Goal: Information Seeking & Learning: Learn about a topic

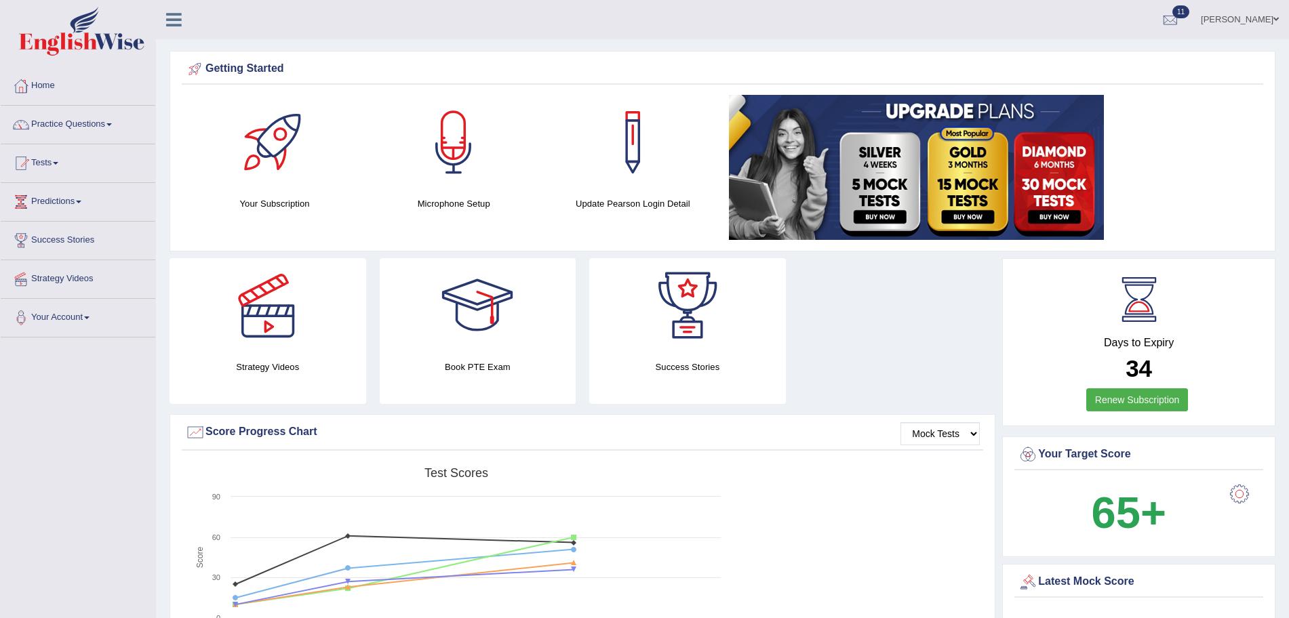
click at [109, 110] on link "Practice Questions" at bounding box center [78, 123] width 155 height 34
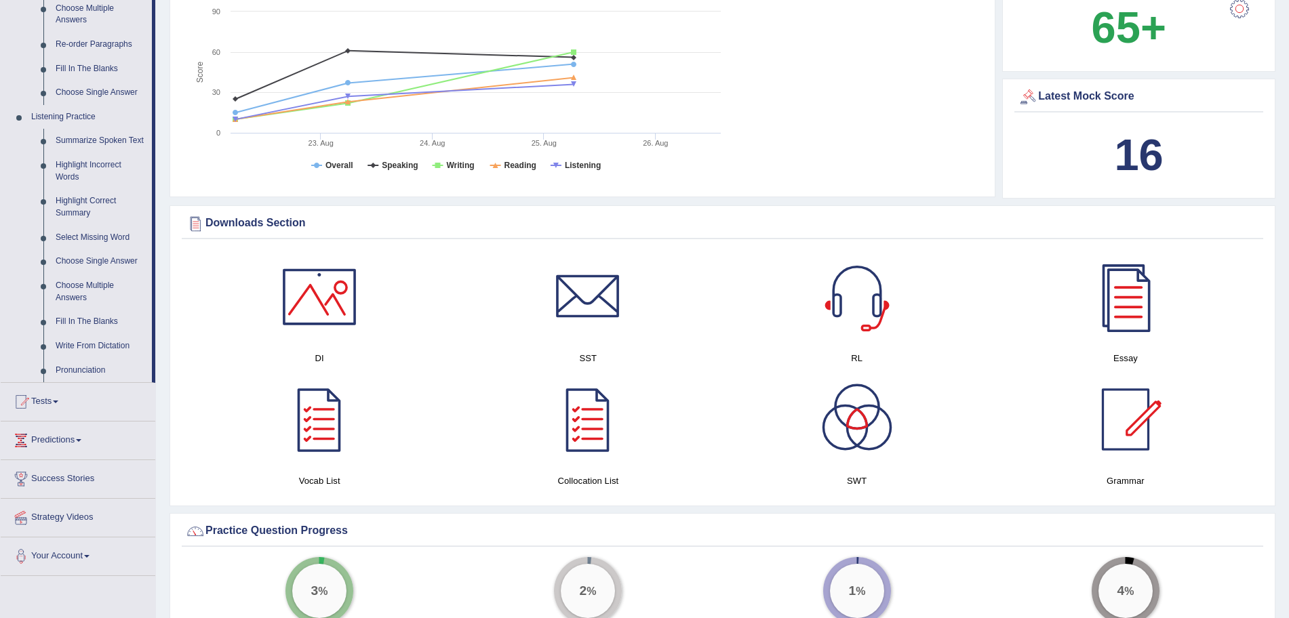
scroll to position [488, 0]
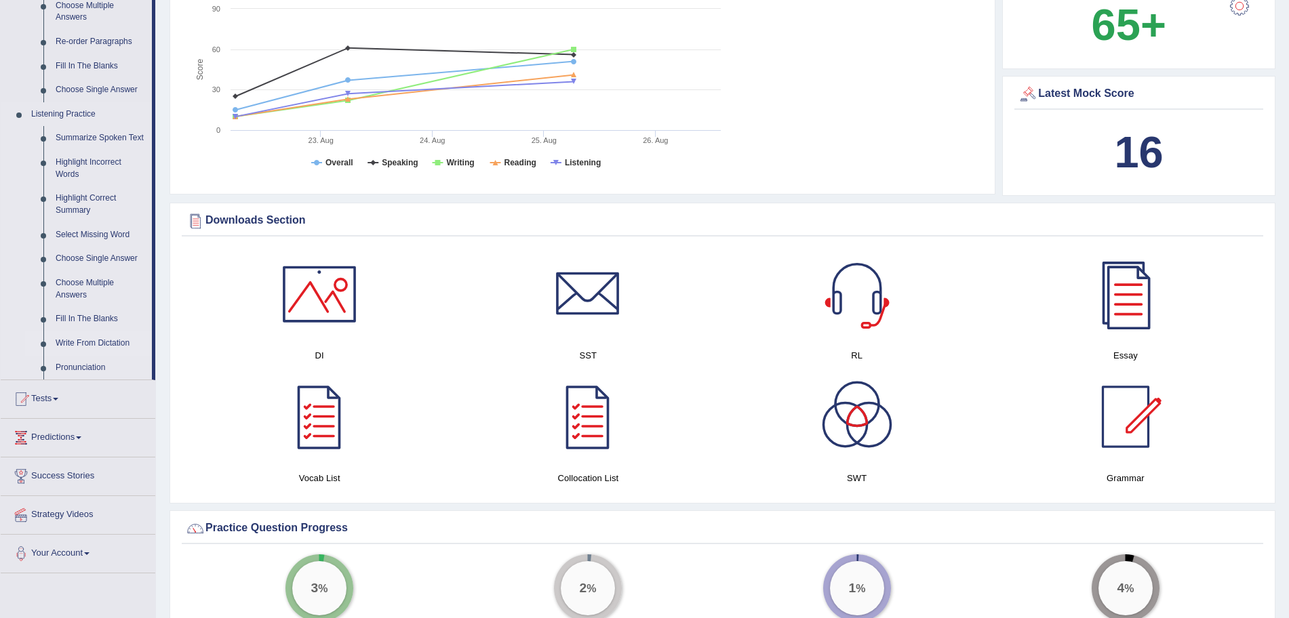
click at [90, 343] on link "Write From Dictation" at bounding box center [100, 343] width 102 height 24
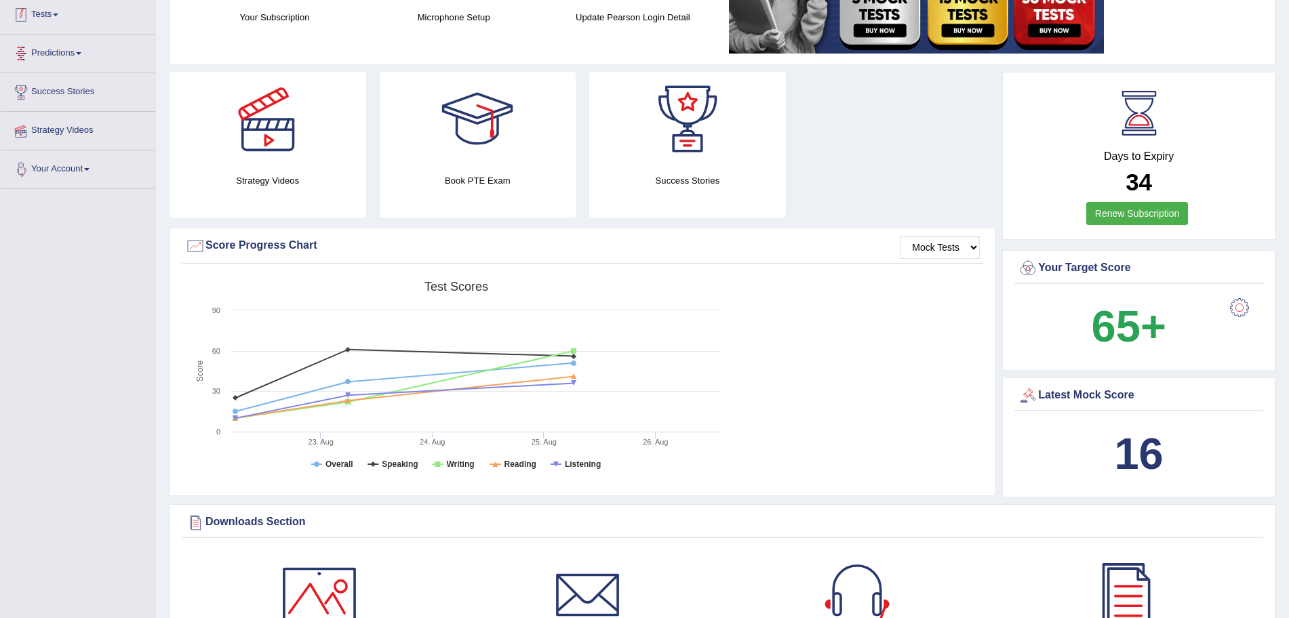
scroll to position [162, 0]
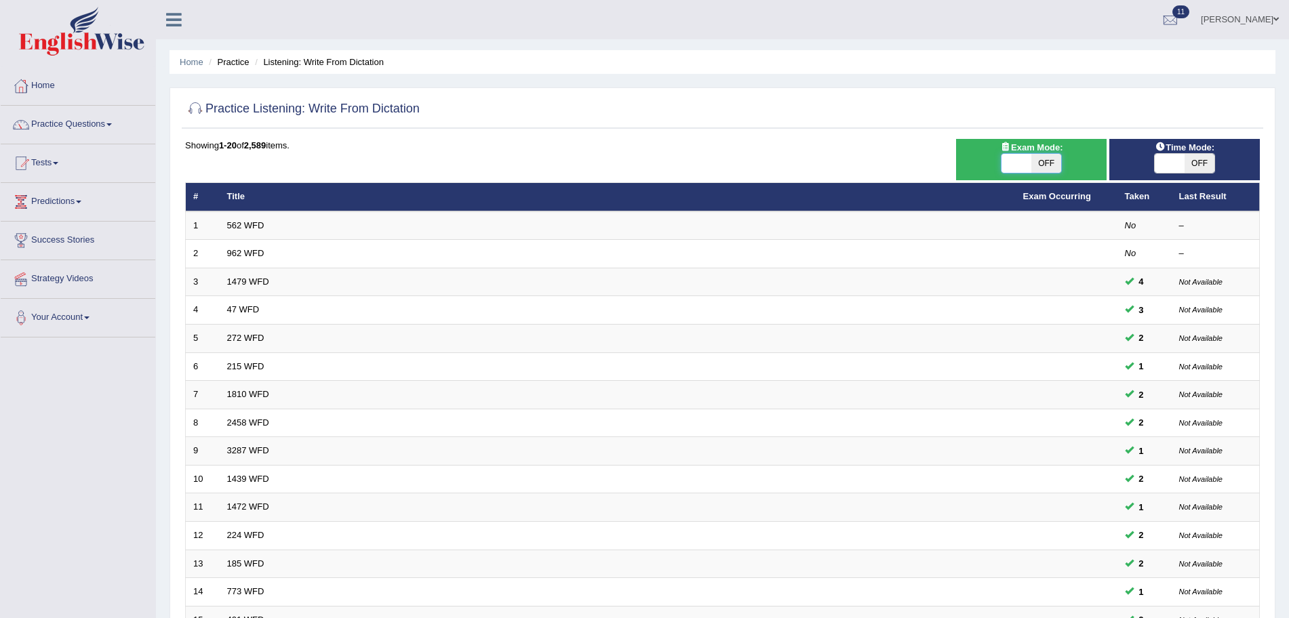
click at [1025, 167] on span at bounding box center [1016, 163] width 30 height 19
checkbox input "true"
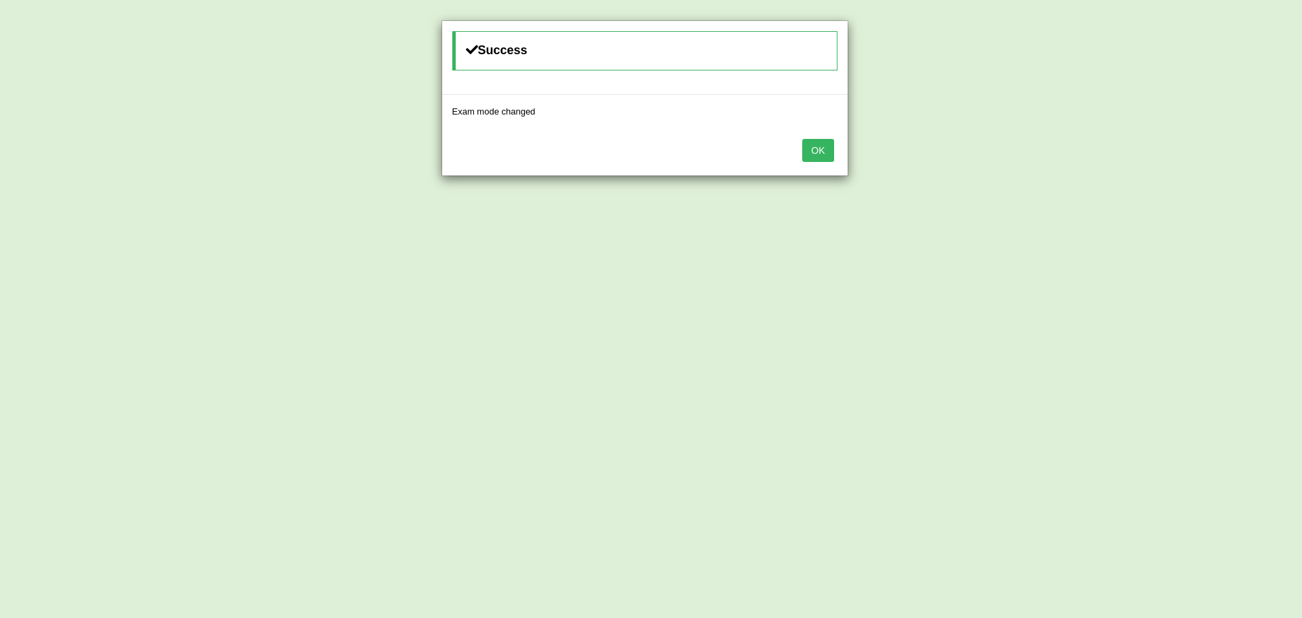
click at [832, 142] on button "OK" at bounding box center [817, 150] width 31 height 23
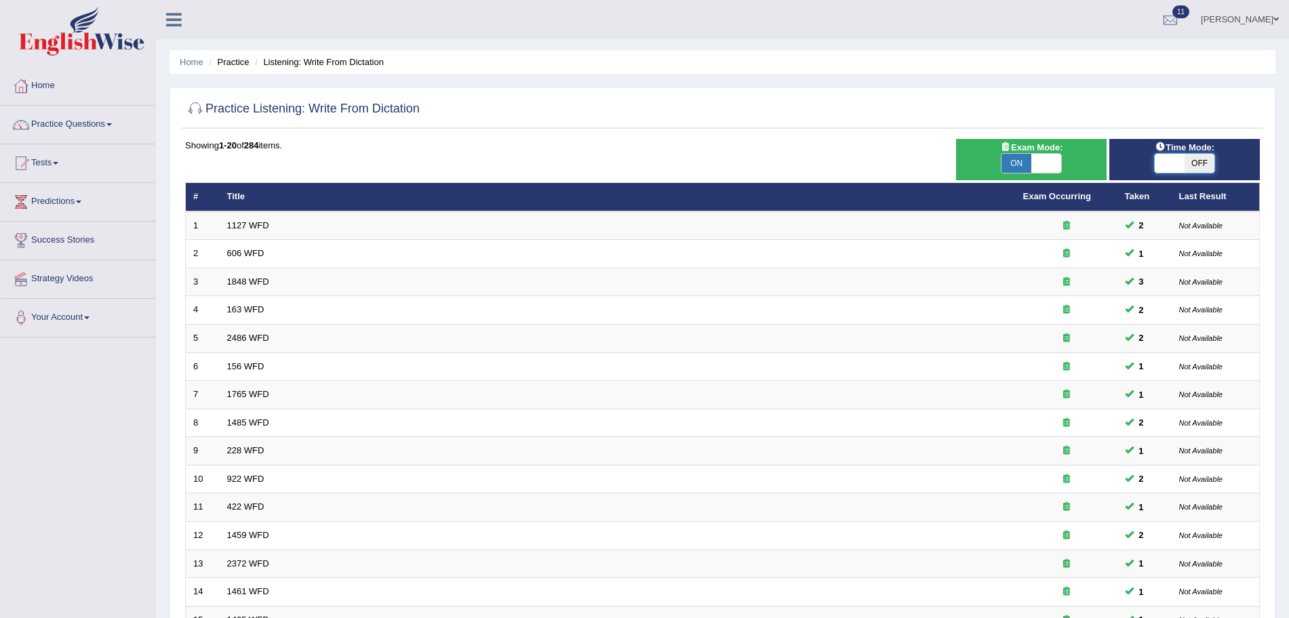
click at [1182, 163] on span at bounding box center [1169, 163] width 30 height 19
checkbox input "true"
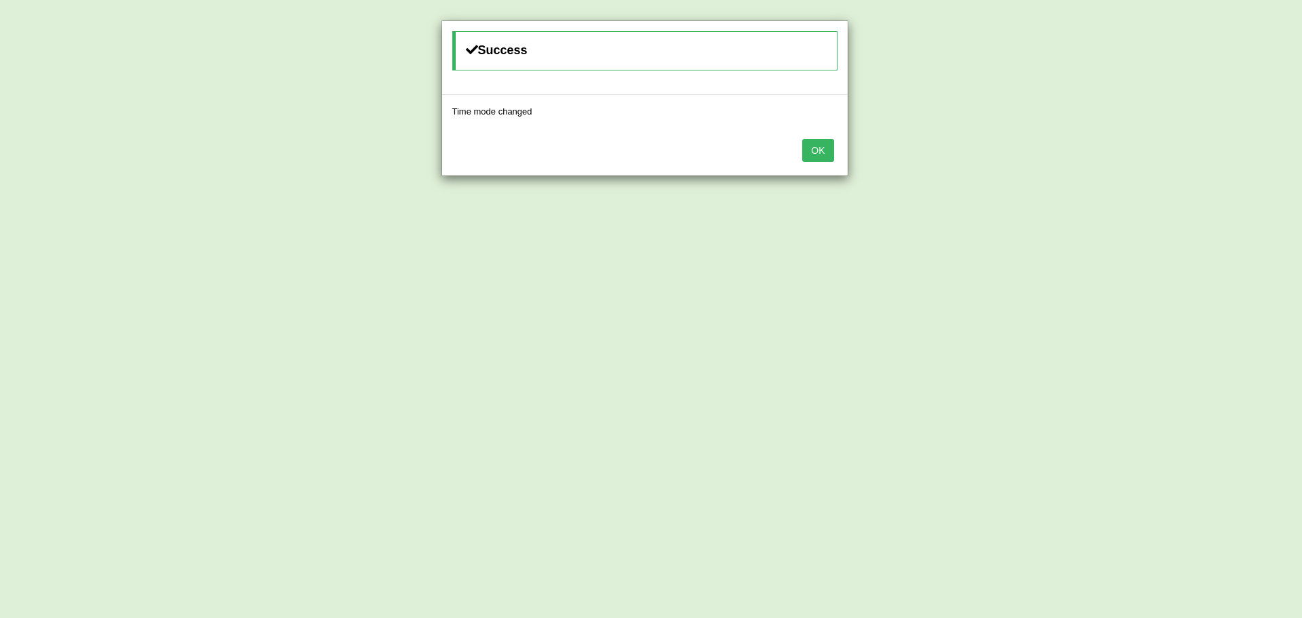
click at [805, 141] on button "OK" at bounding box center [817, 150] width 31 height 23
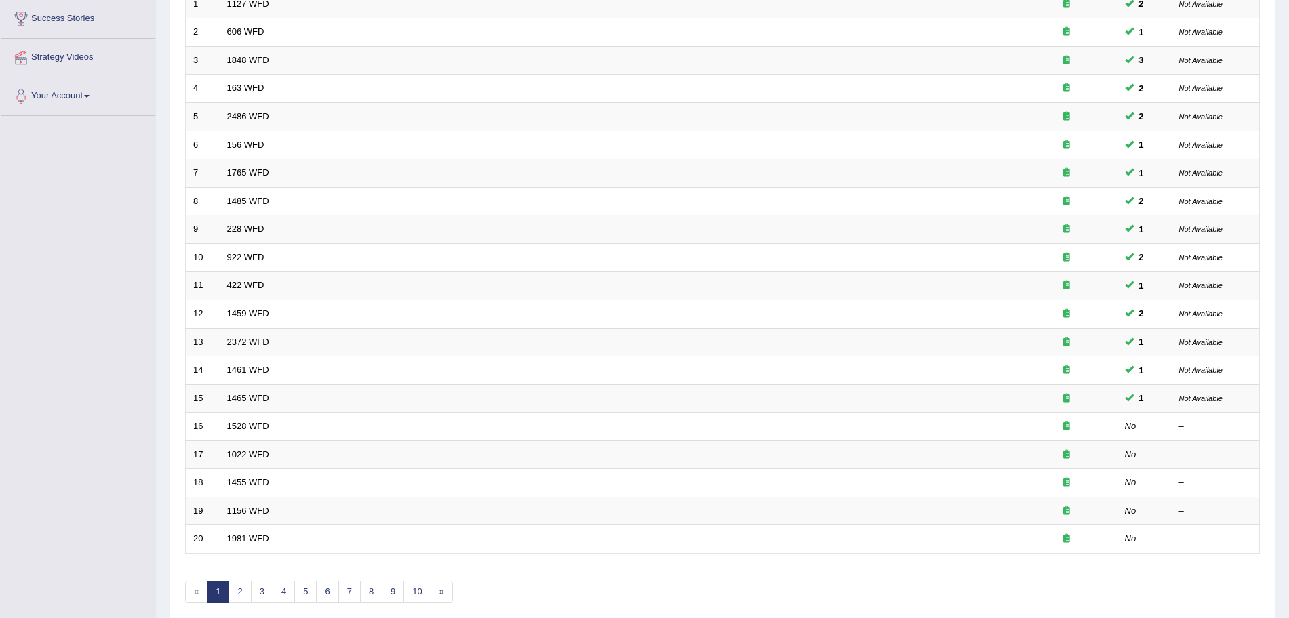
scroll to position [224, 0]
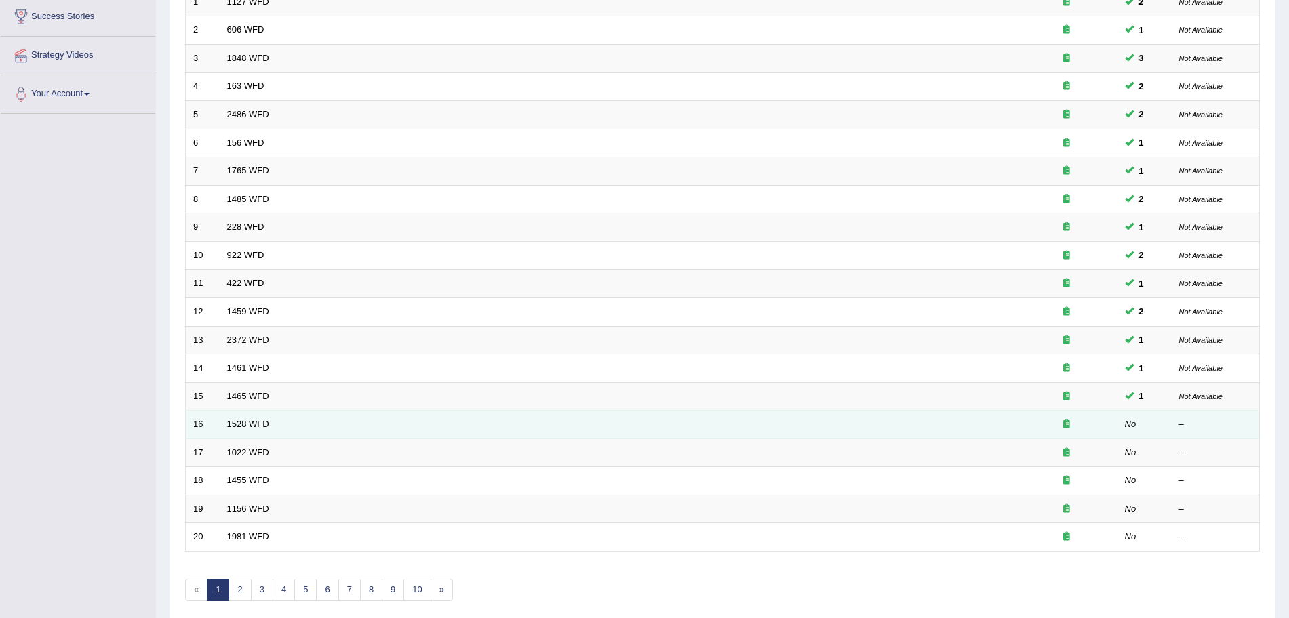
click at [251, 426] on link "1528 WFD" at bounding box center [248, 424] width 42 height 10
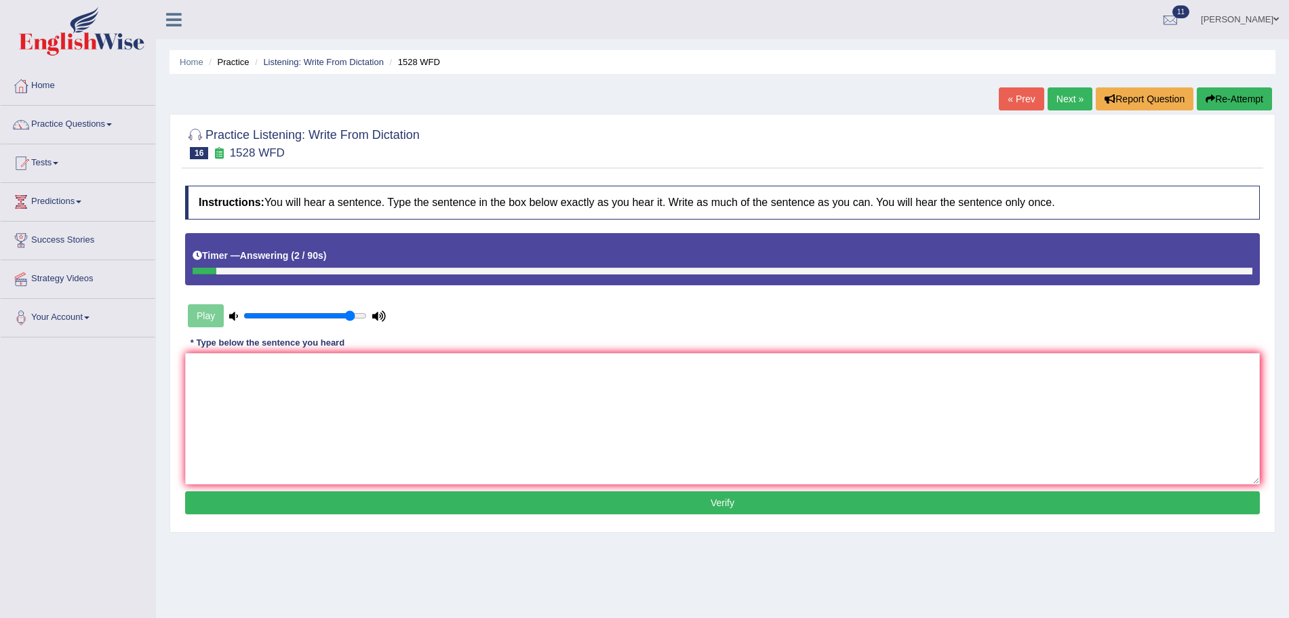
click at [1249, 96] on button "Re-Attempt" at bounding box center [1233, 98] width 75 height 23
click at [616, 381] on textarea at bounding box center [722, 419] width 1074 height 132
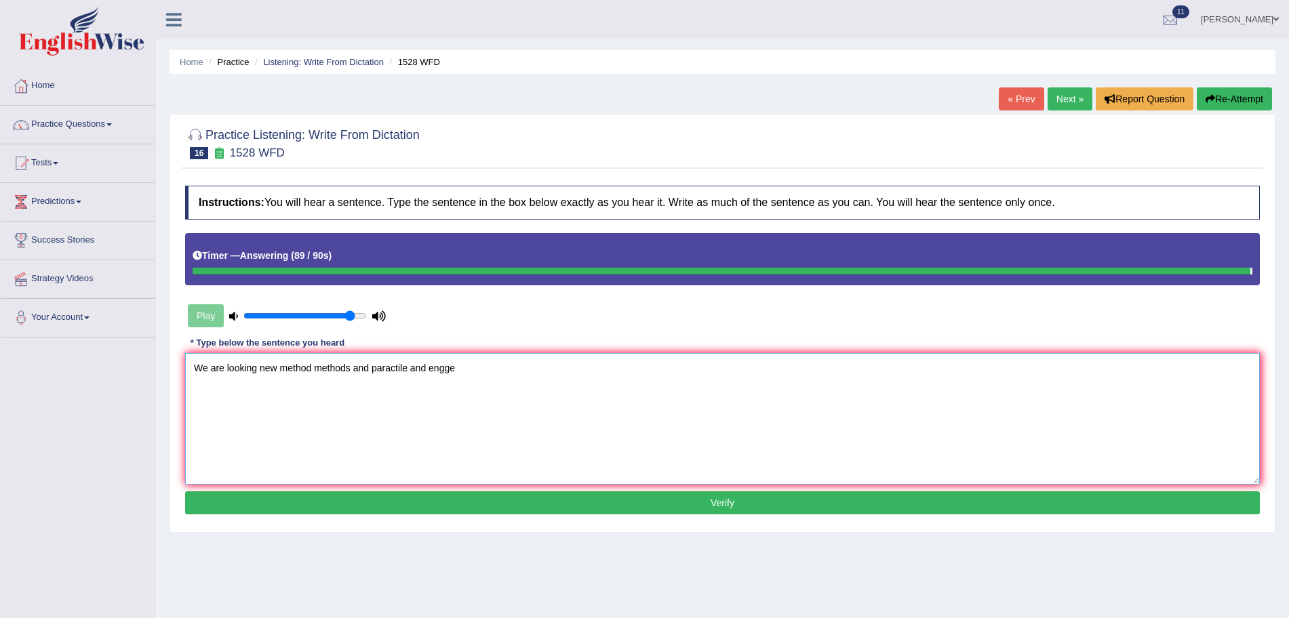
type textarea "We are looking new method methods and paractile and engge"
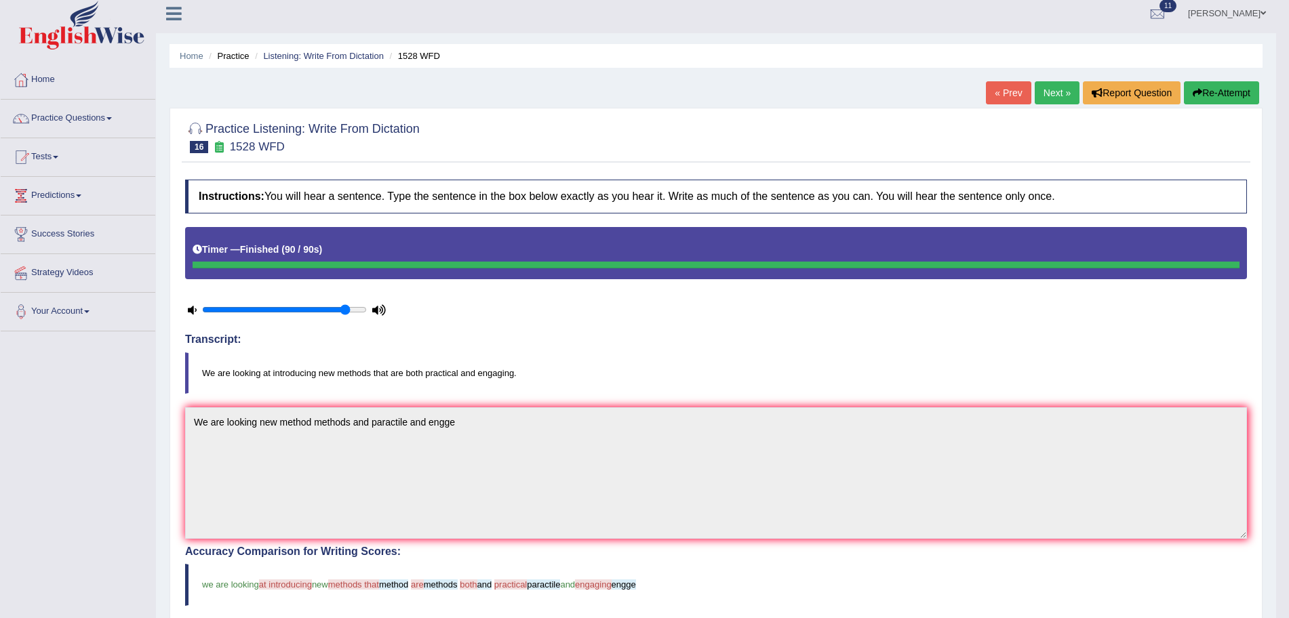
scroll to position [5, 0]
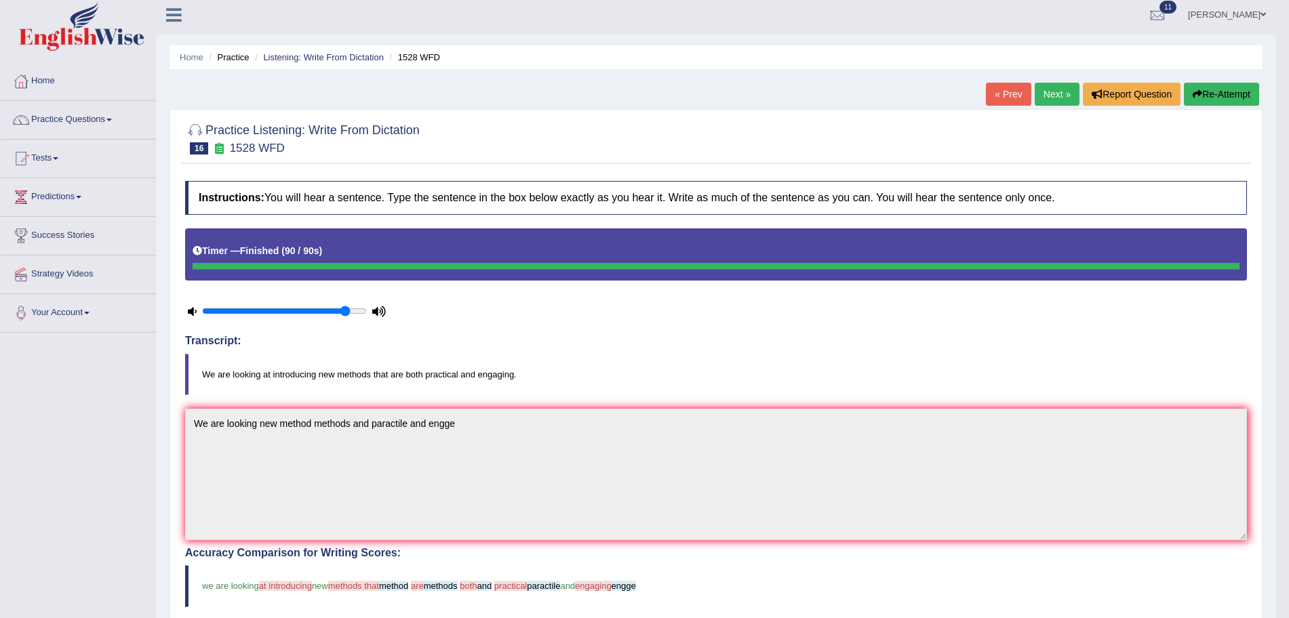
click at [1242, 91] on button "Re-Attempt" at bounding box center [1221, 94] width 75 height 23
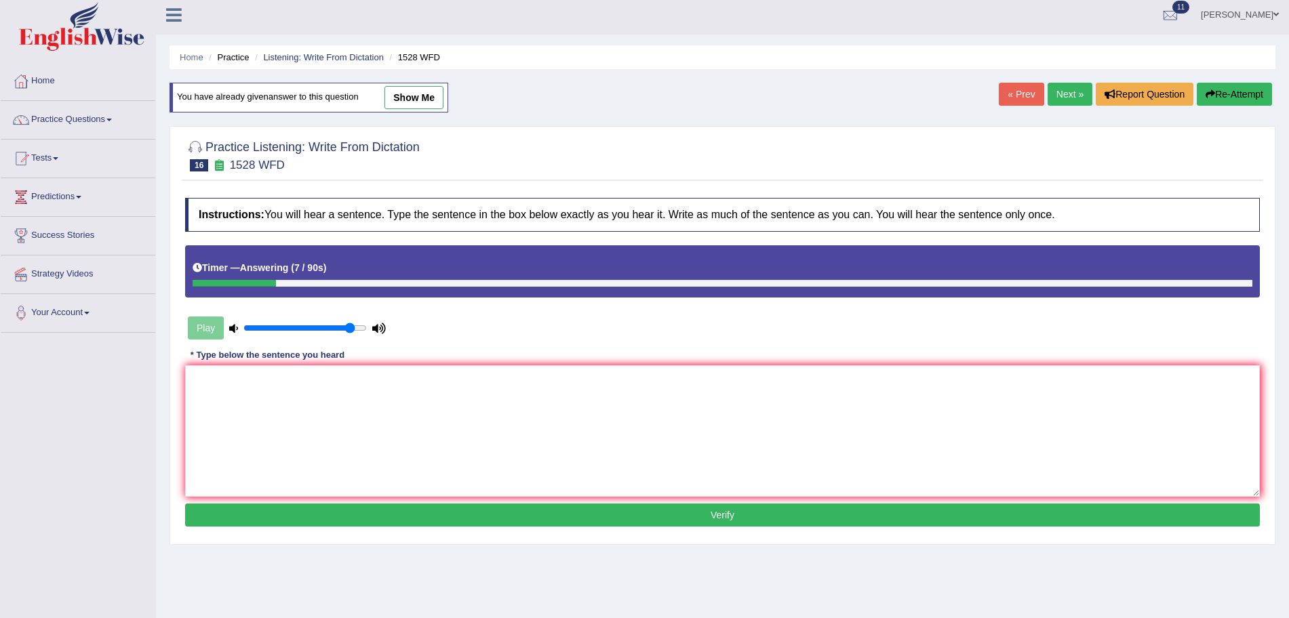
click at [632, 363] on div "Instructions: You will hear a sentence. Type the sentence in the box below exac…" at bounding box center [722, 364] width 1081 height 346
click at [603, 394] on textarea at bounding box center [722, 431] width 1074 height 132
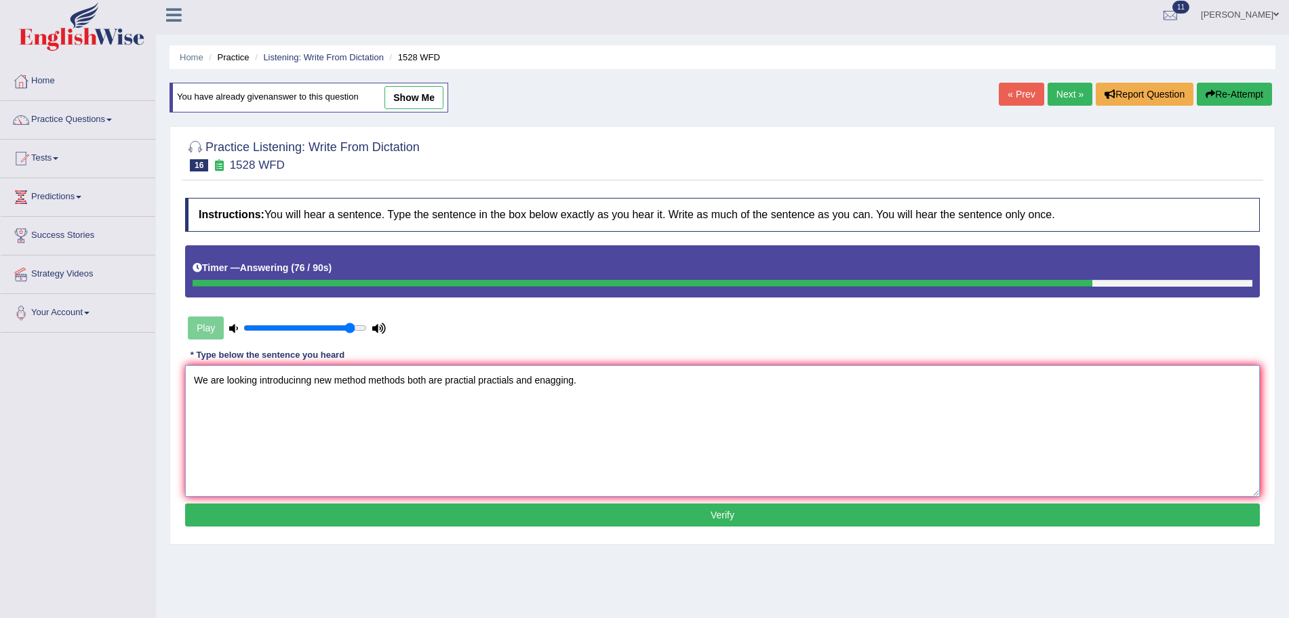
type textarea "We are looking introducinng new method methods both are practial practials and …"
click at [569, 516] on button "Verify" at bounding box center [722, 515] width 1074 height 23
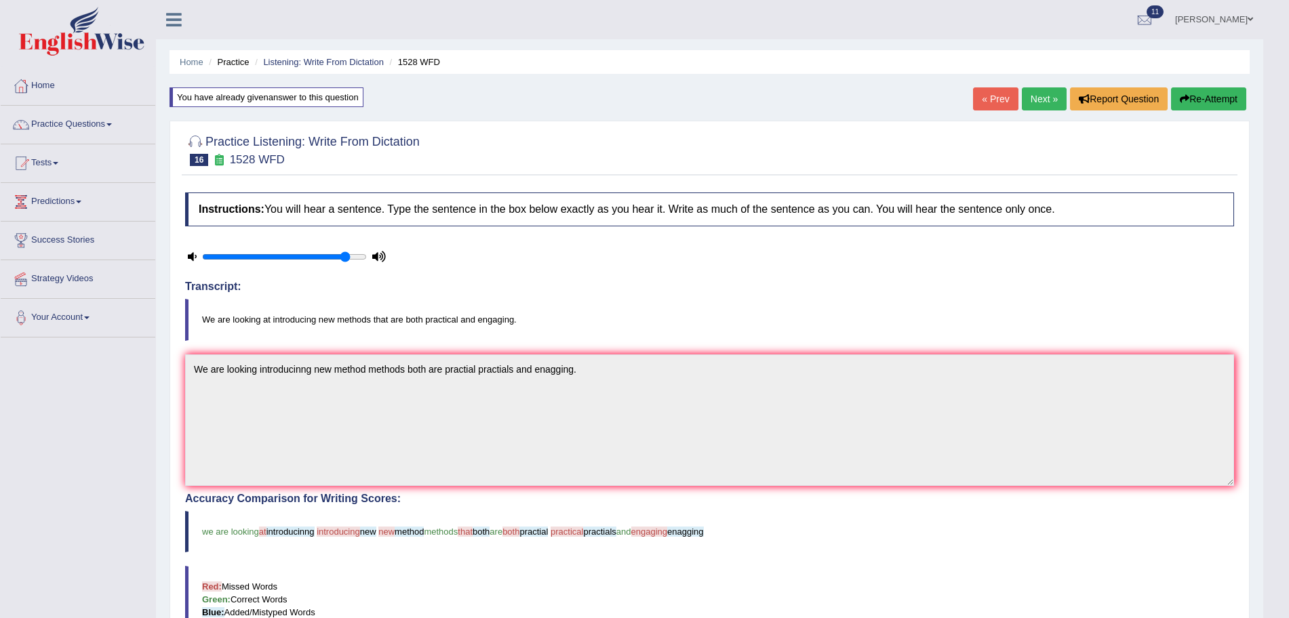
click at [1043, 100] on link "Next »" at bounding box center [1044, 98] width 45 height 23
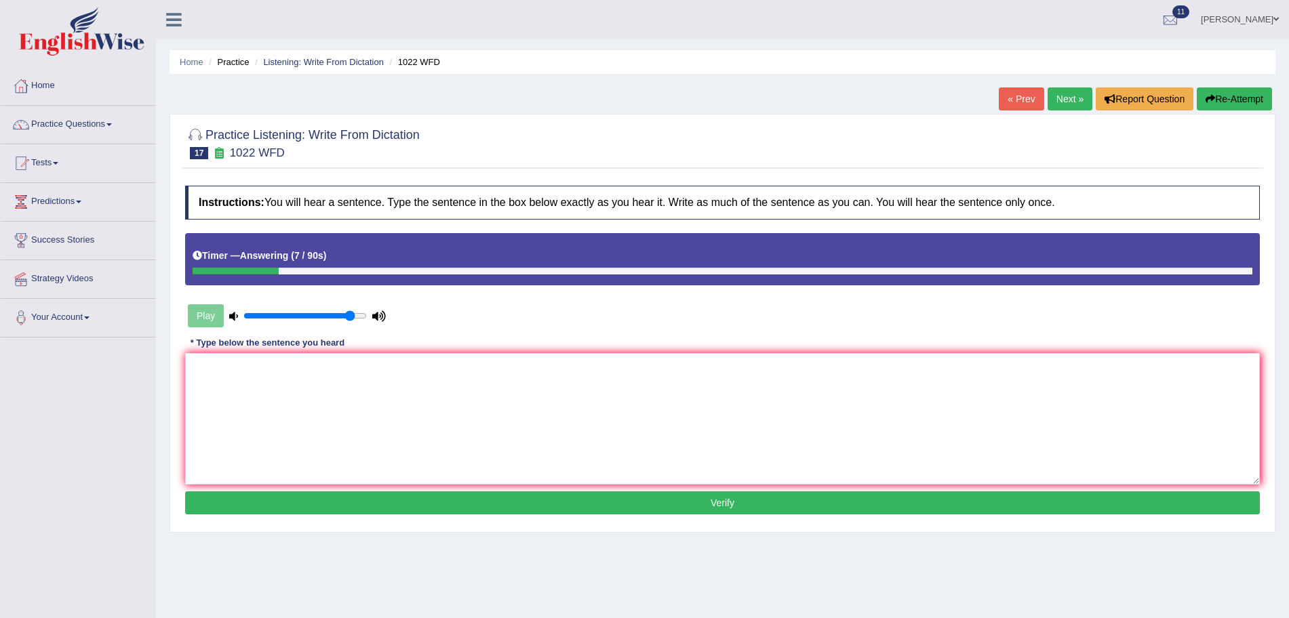
click at [1252, 92] on button "Re-Attempt" at bounding box center [1233, 98] width 75 height 23
click at [647, 399] on textarea at bounding box center [722, 419] width 1074 height 132
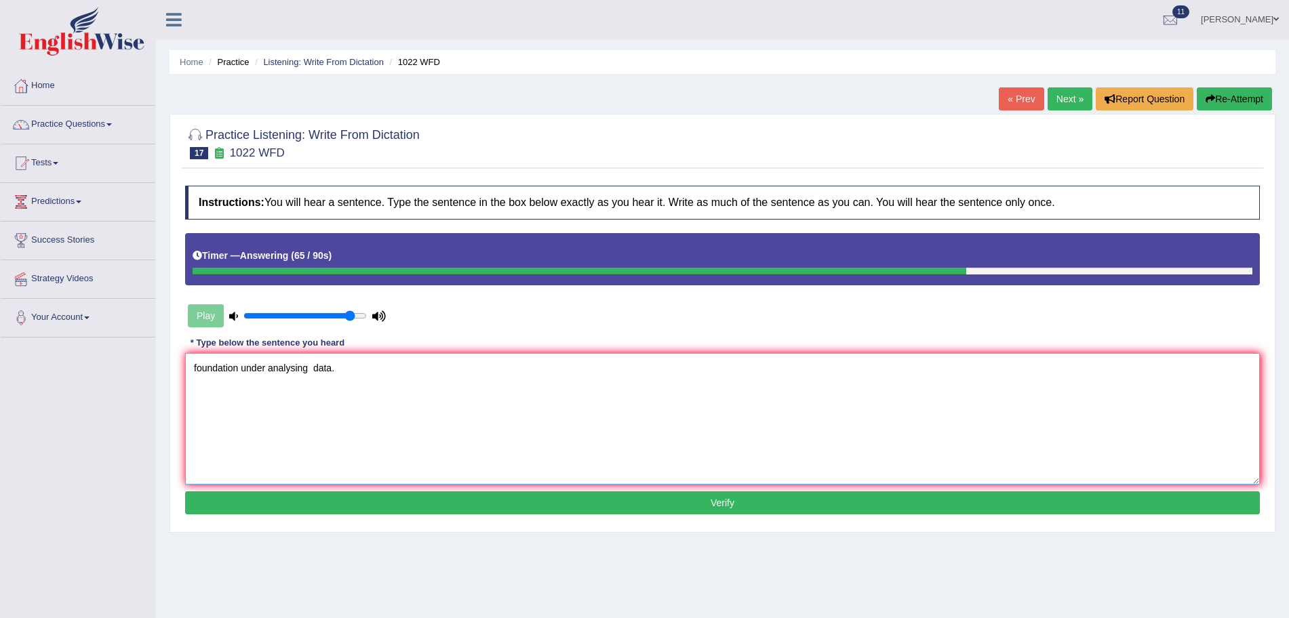
type textarea "foundation under analysing data."
click at [643, 497] on button "Verify" at bounding box center [722, 502] width 1074 height 23
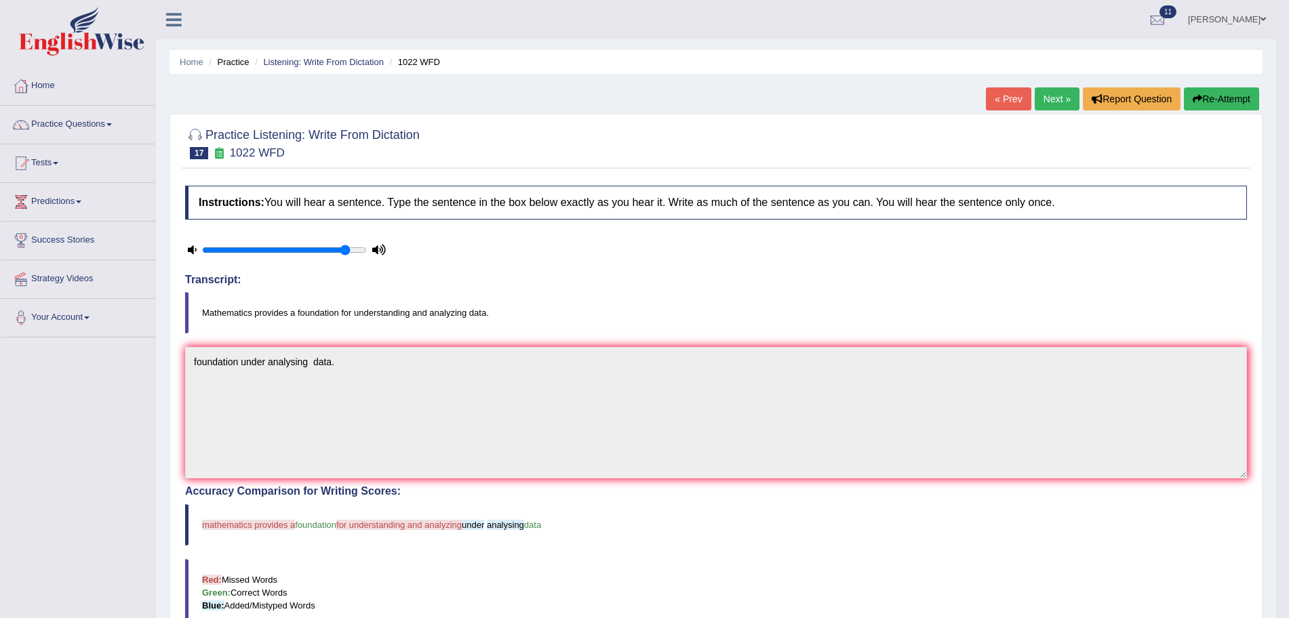
click at [1207, 102] on button "Re-Attempt" at bounding box center [1221, 98] width 75 height 23
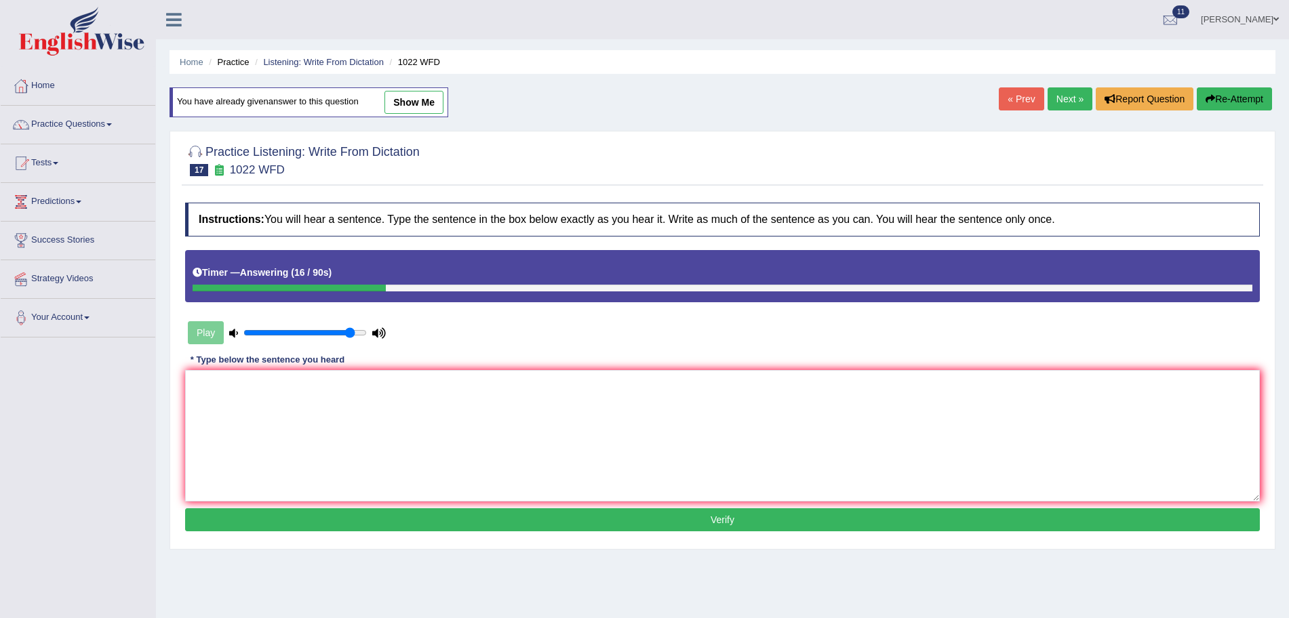
click at [633, 361] on div "Instructions: You will hear a sentence. Type the sentence in the box below exac…" at bounding box center [722, 369] width 1081 height 346
click at [638, 402] on textarea at bounding box center [722, 436] width 1074 height 132
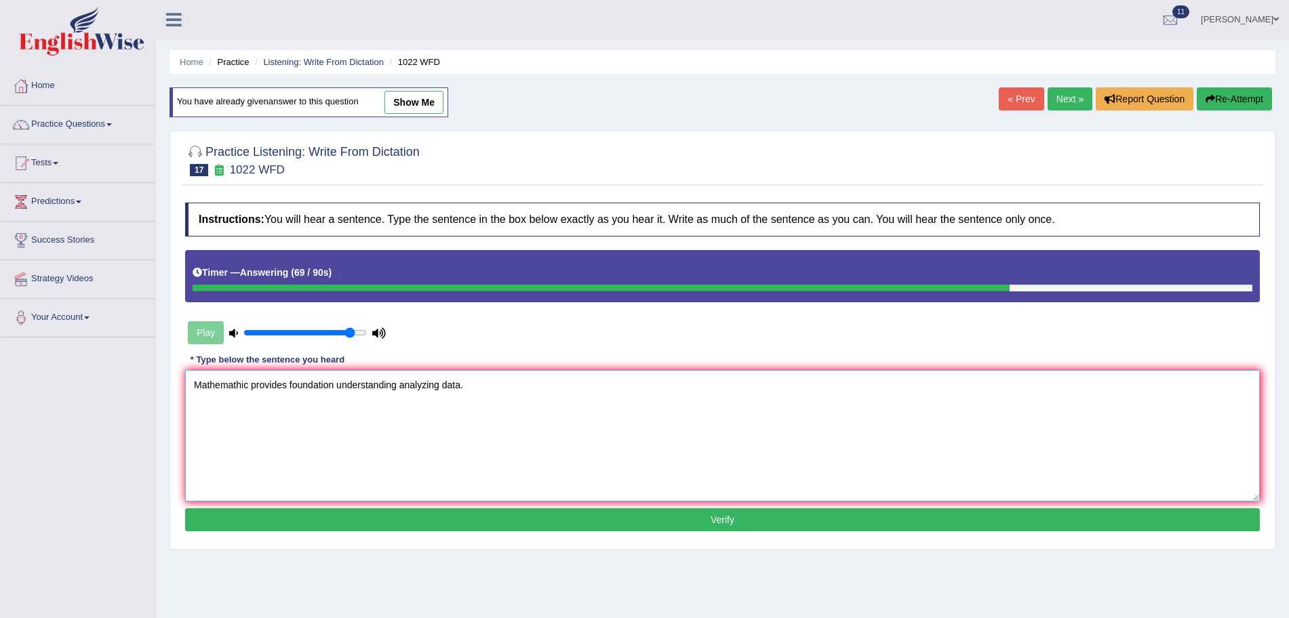
type textarea "Mathemathic provides foundation understanding analyzing data."
click at [524, 528] on button "Verify" at bounding box center [722, 519] width 1074 height 23
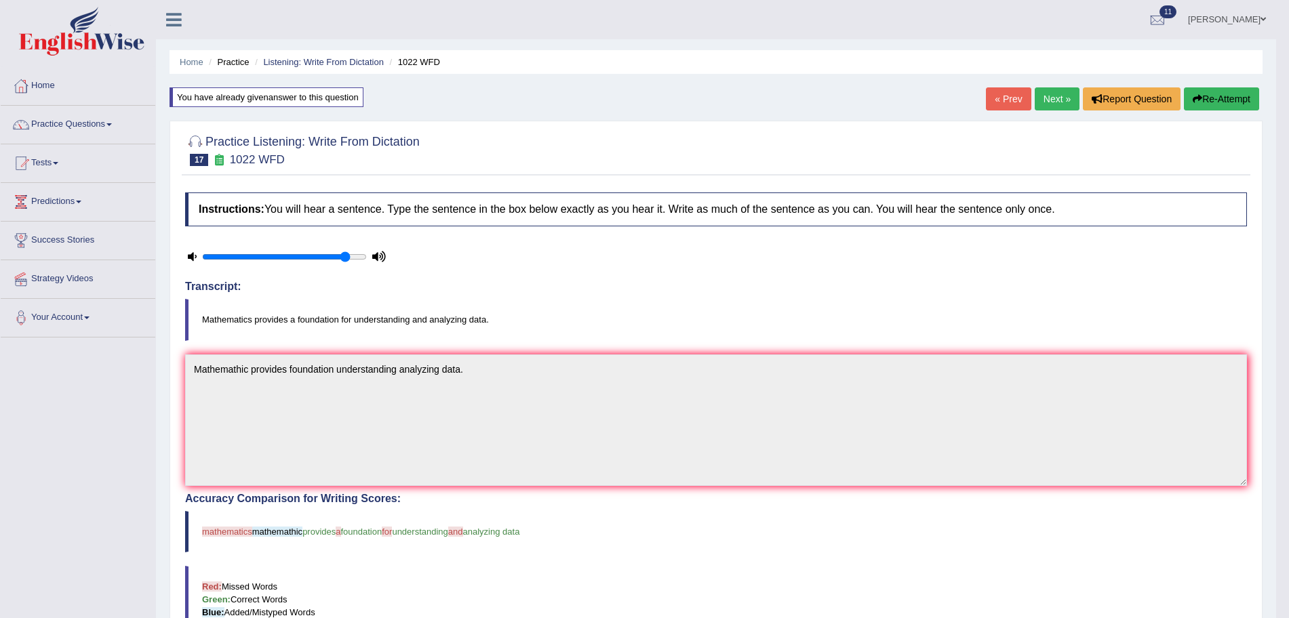
click at [1045, 93] on link "Next »" at bounding box center [1056, 98] width 45 height 23
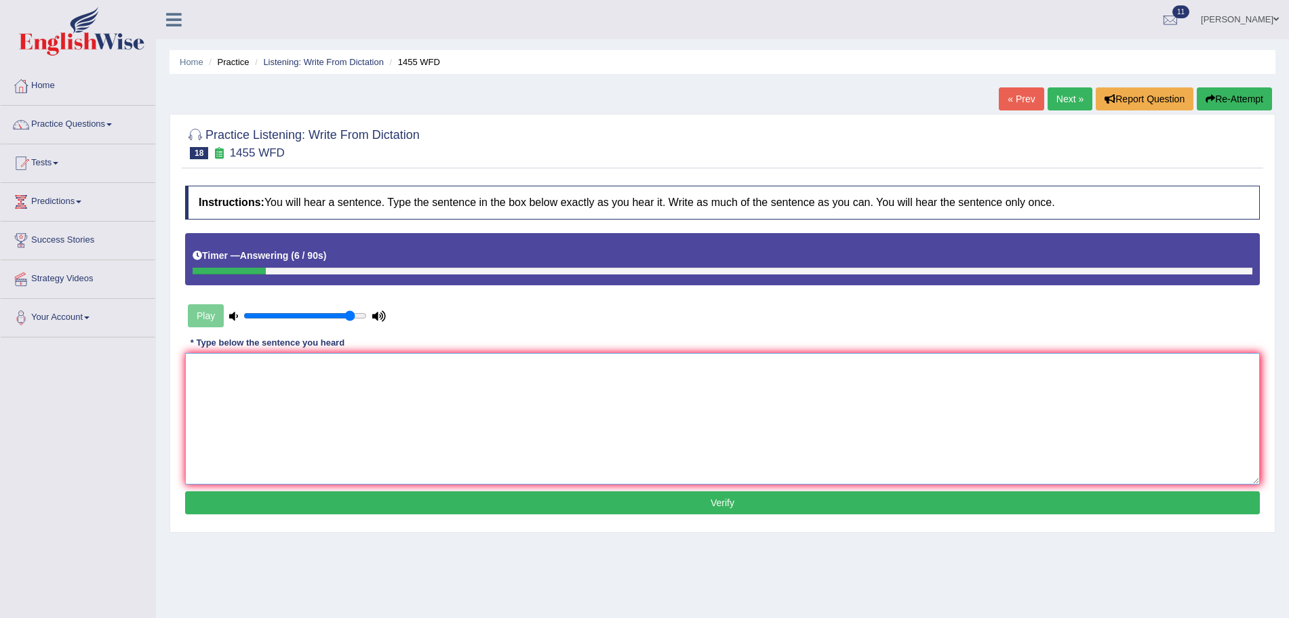
click at [505, 399] on textarea at bounding box center [722, 419] width 1074 height 132
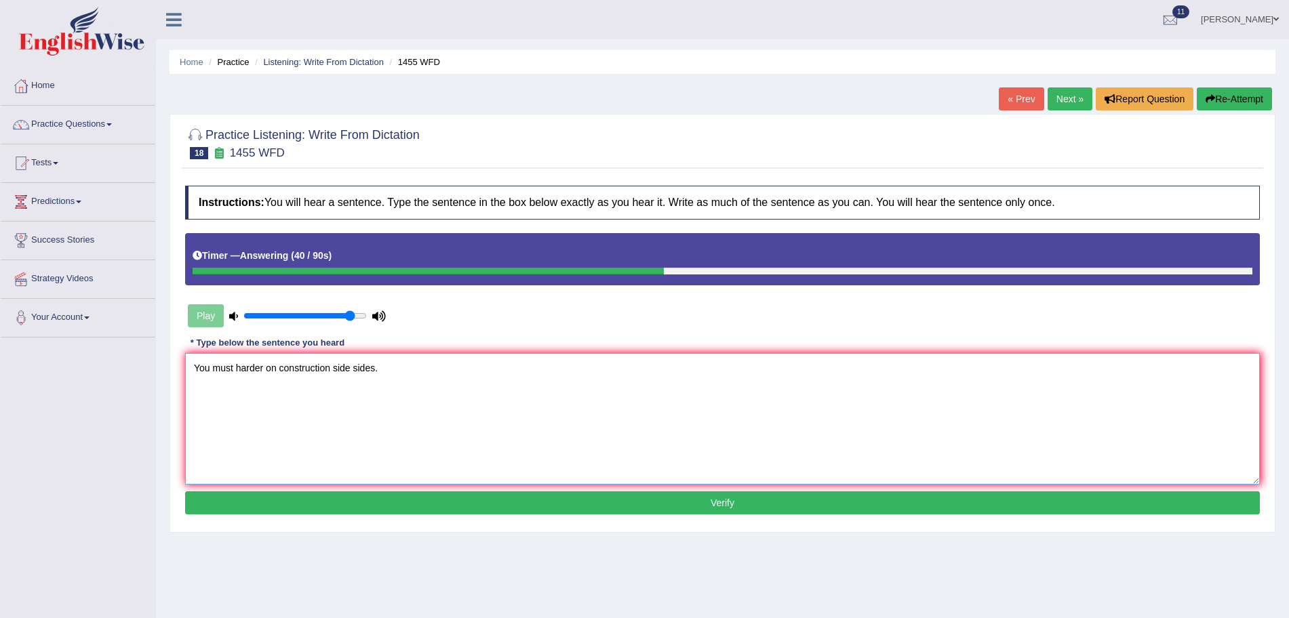
type textarea "You must harder on construction side sides."
click at [407, 512] on button "Verify" at bounding box center [722, 502] width 1074 height 23
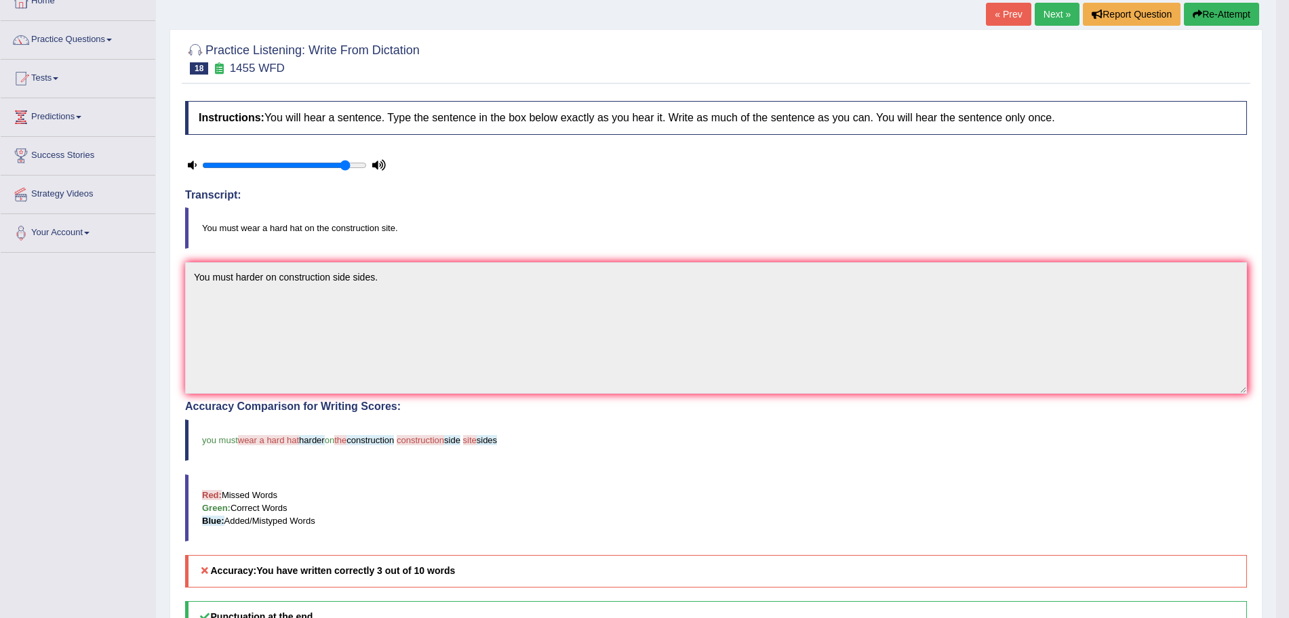
scroll to position [81, 0]
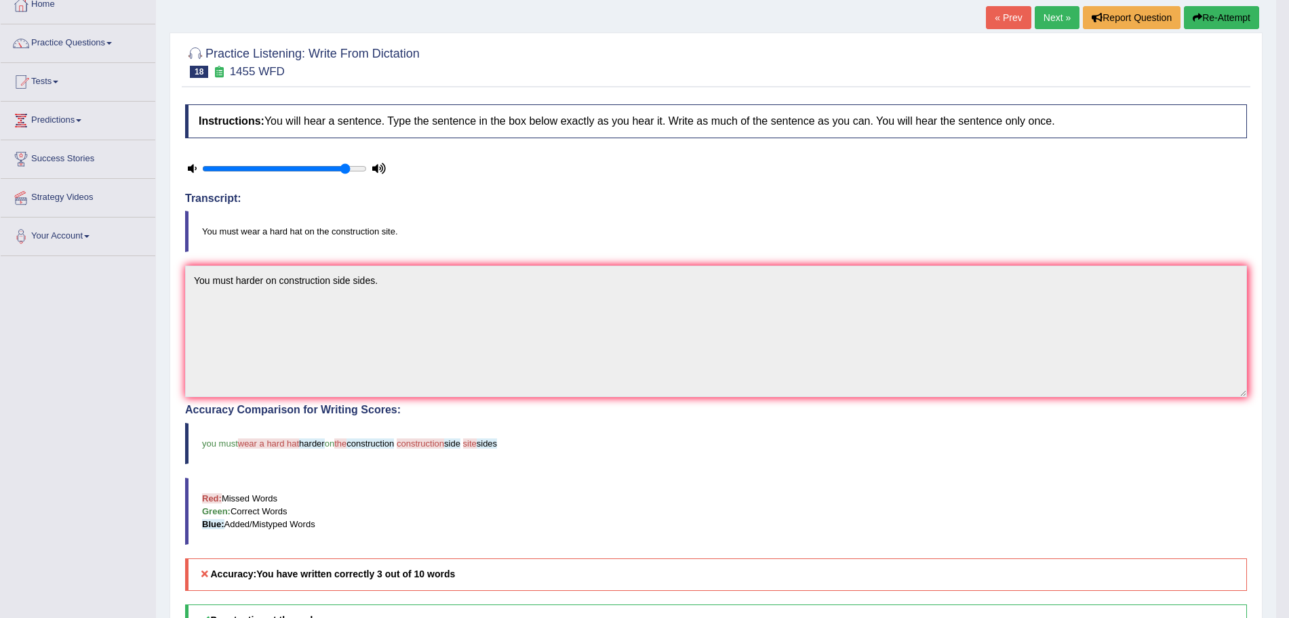
click at [1197, 14] on icon "button" at bounding box center [1196, 17] width 9 height 9
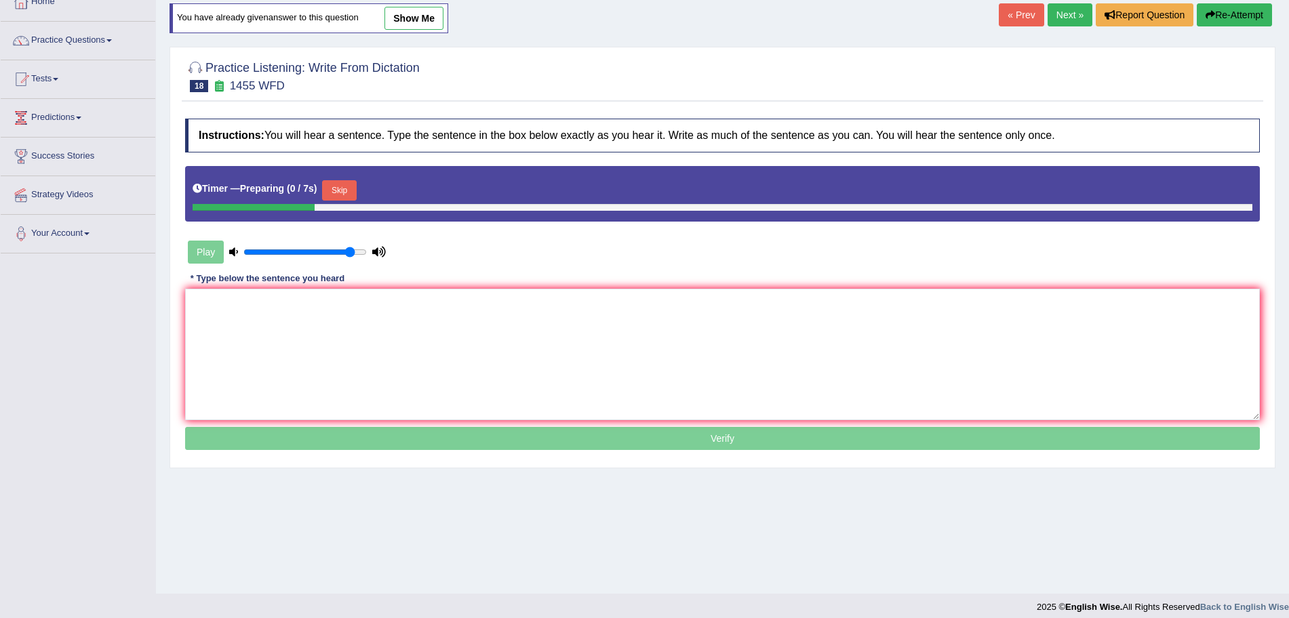
scroll to position [81, 0]
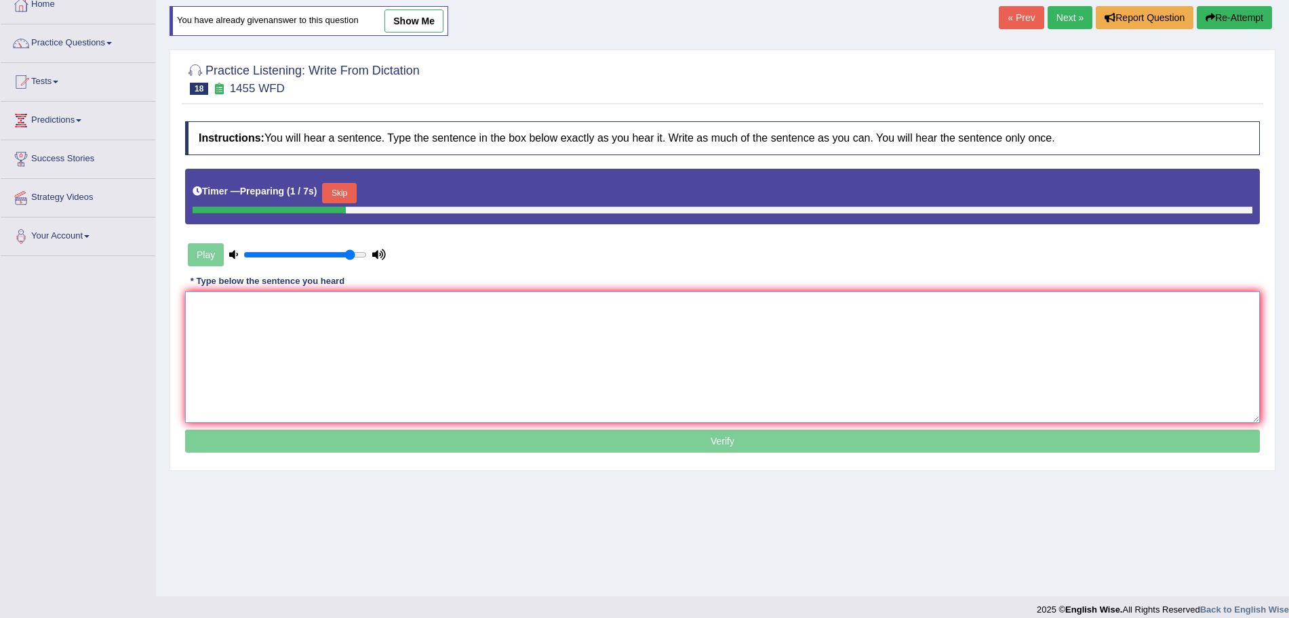
click at [617, 298] on textarea at bounding box center [722, 357] width 1074 height 132
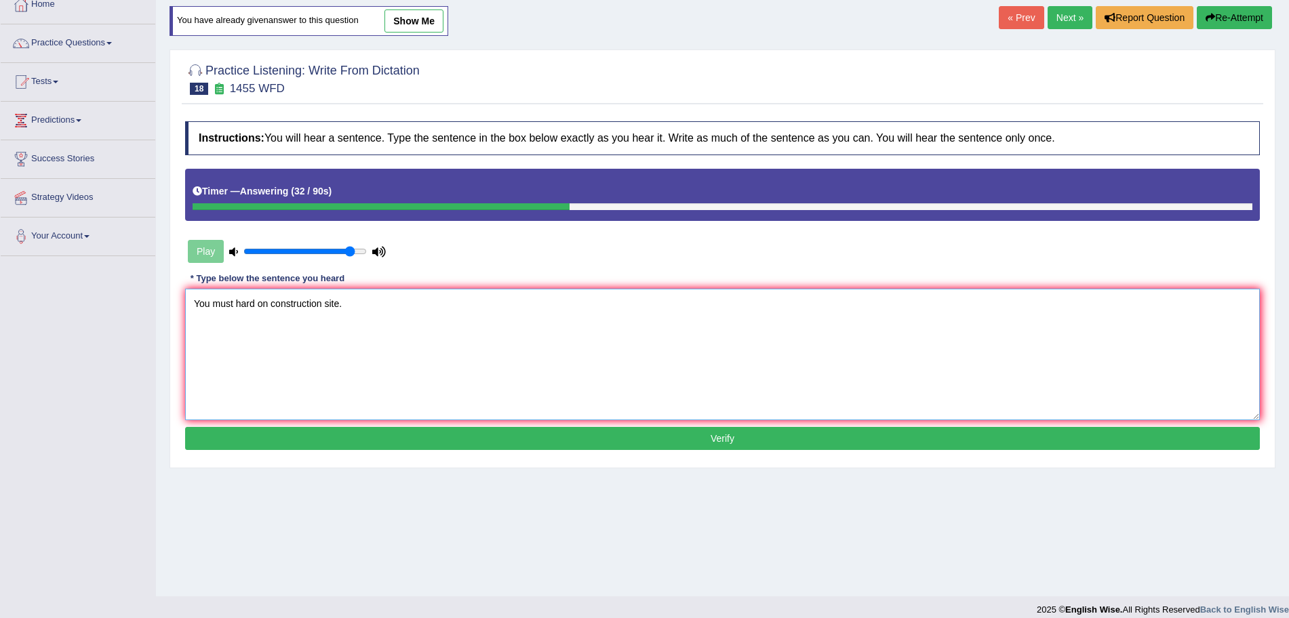
type textarea "You must hard on construction site."
click at [527, 439] on button "Verify" at bounding box center [722, 438] width 1074 height 23
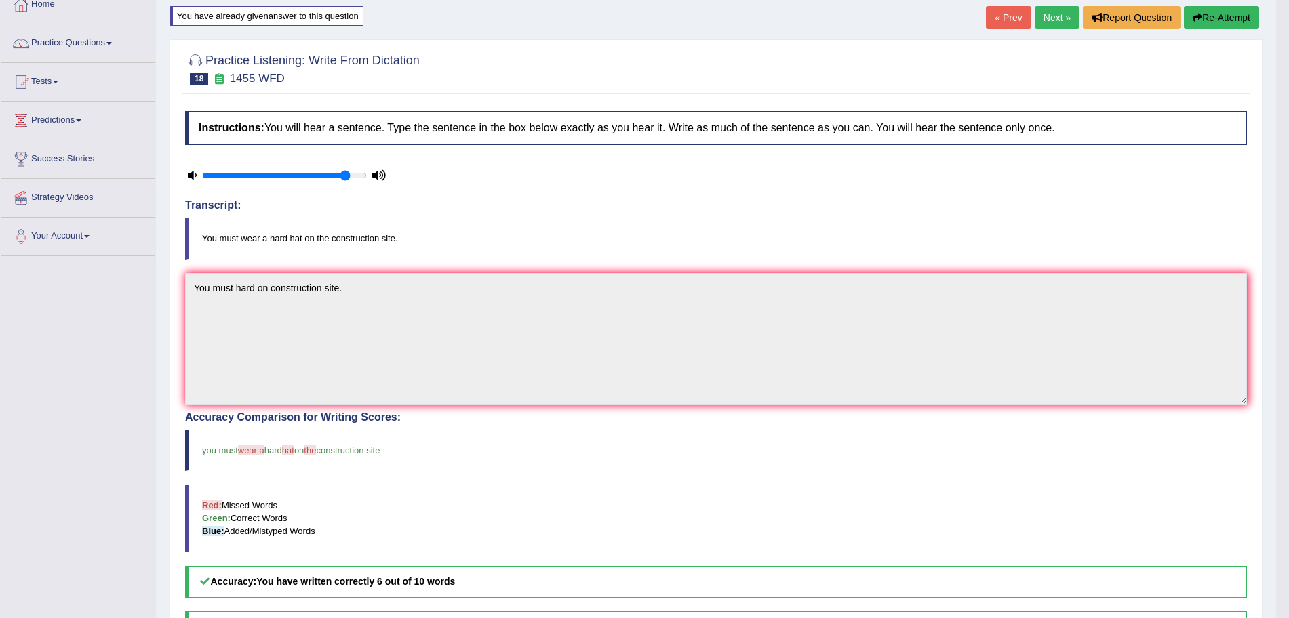
click at [1047, 19] on link "Next »" at bounding box center [1056, 17] width 45 height 23
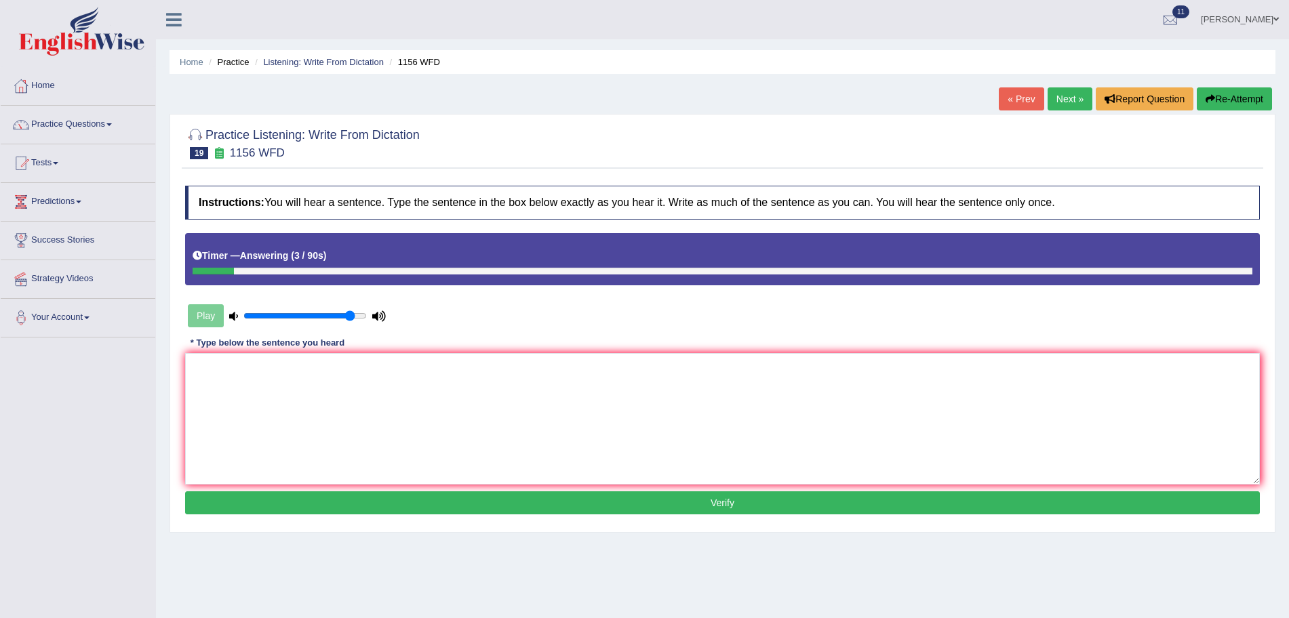
click at [1237, 105] on button "Re-Attempt" at bounding box center [1233, 98] width 75 height 23
click at [629, 395] on textarea at bounding box center [722, 419] width 1074 height 132
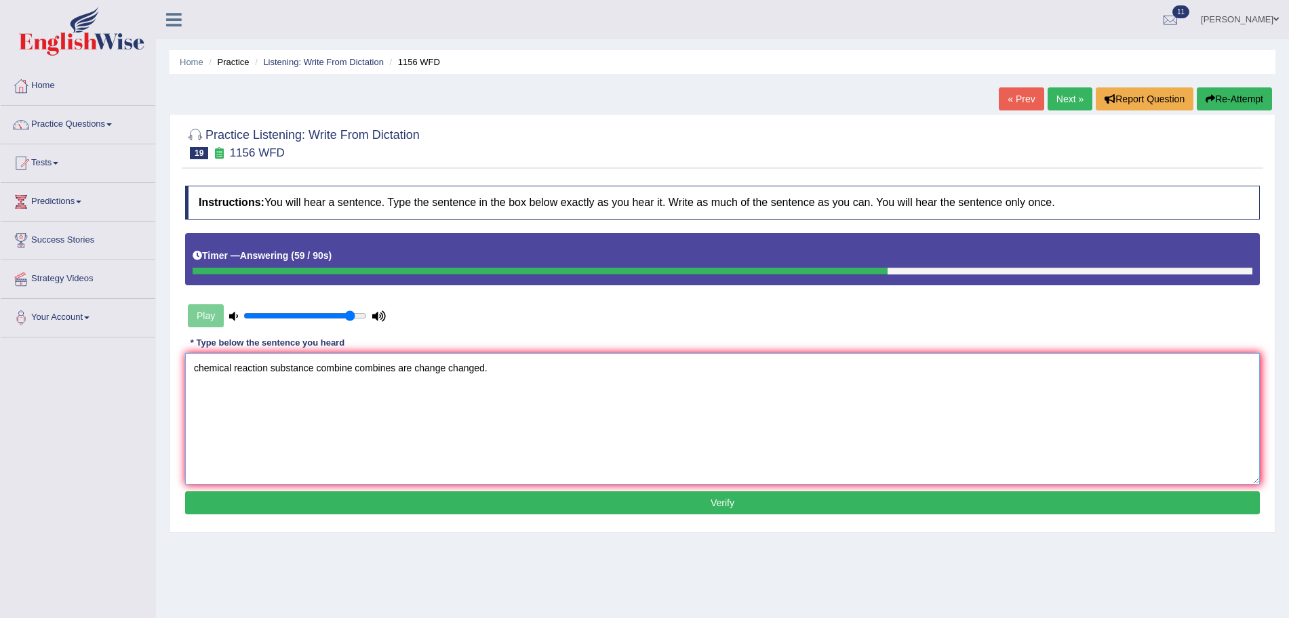
type textarea "chemical reaction substance combine combines are change changed."
click at [533, 494] on button "Verify" at bounding box center [722, 502] width 1074 height 23
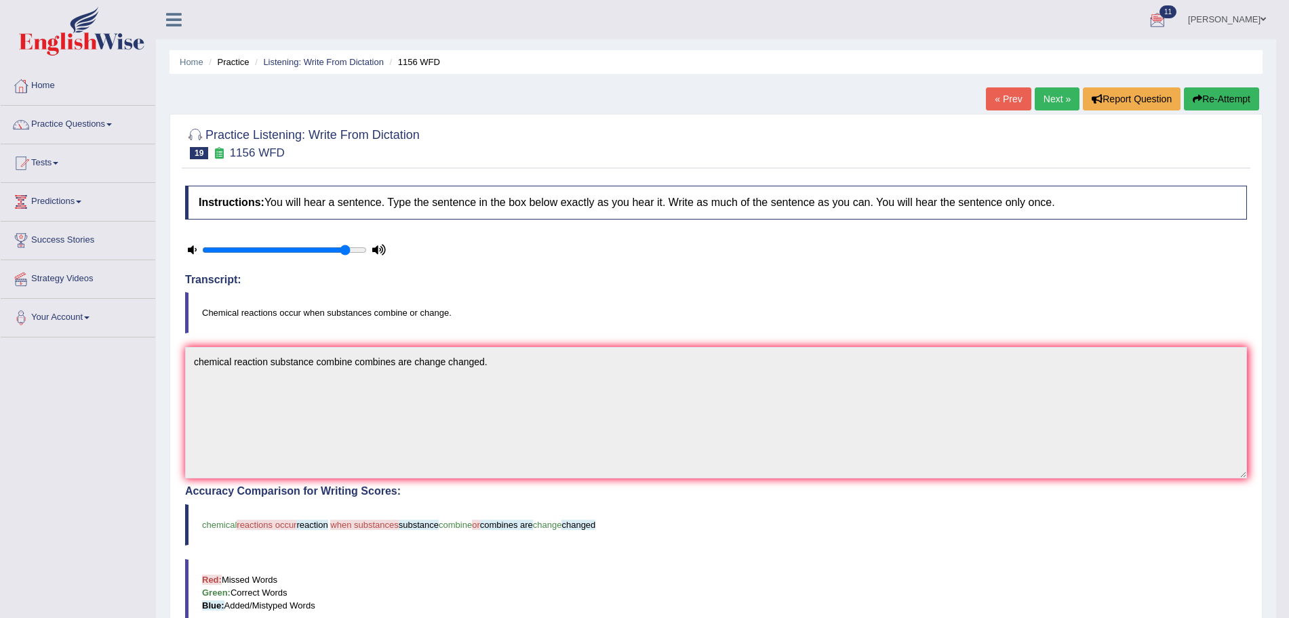
click at [1211, 91] on button "Re-Attempt" at bounding box center [1221, 98] width 75 height 23
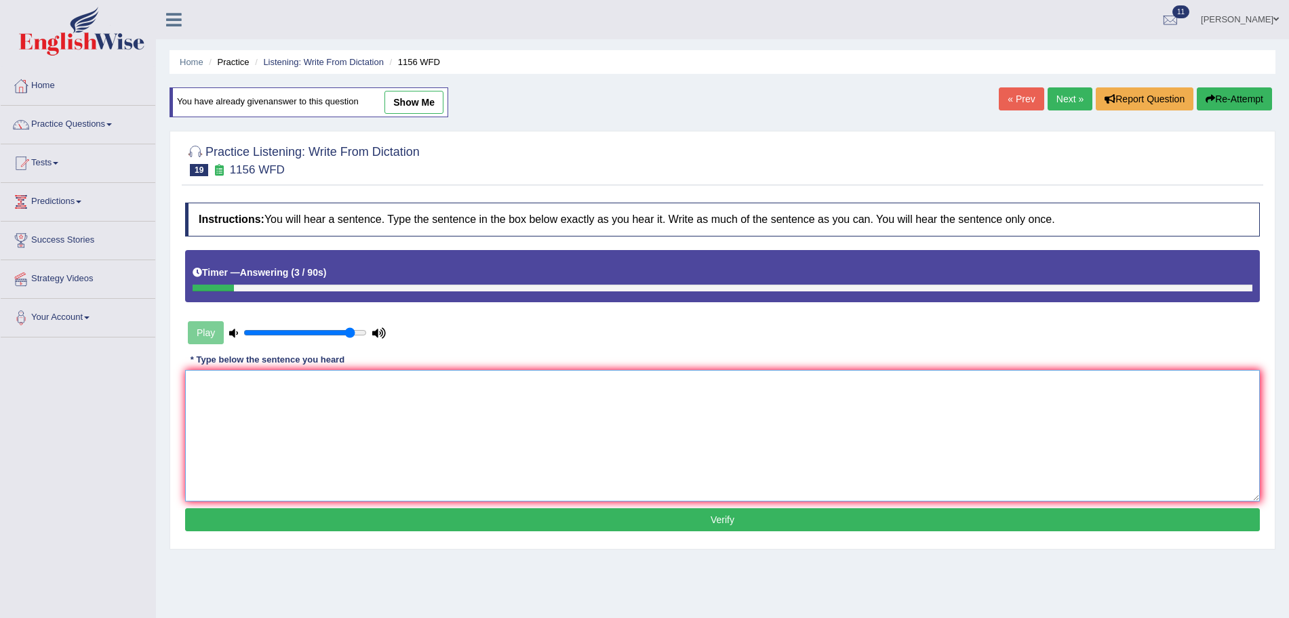
click at [706, 416] on textarea at bounding box center [722, 436] width 1074 height 132
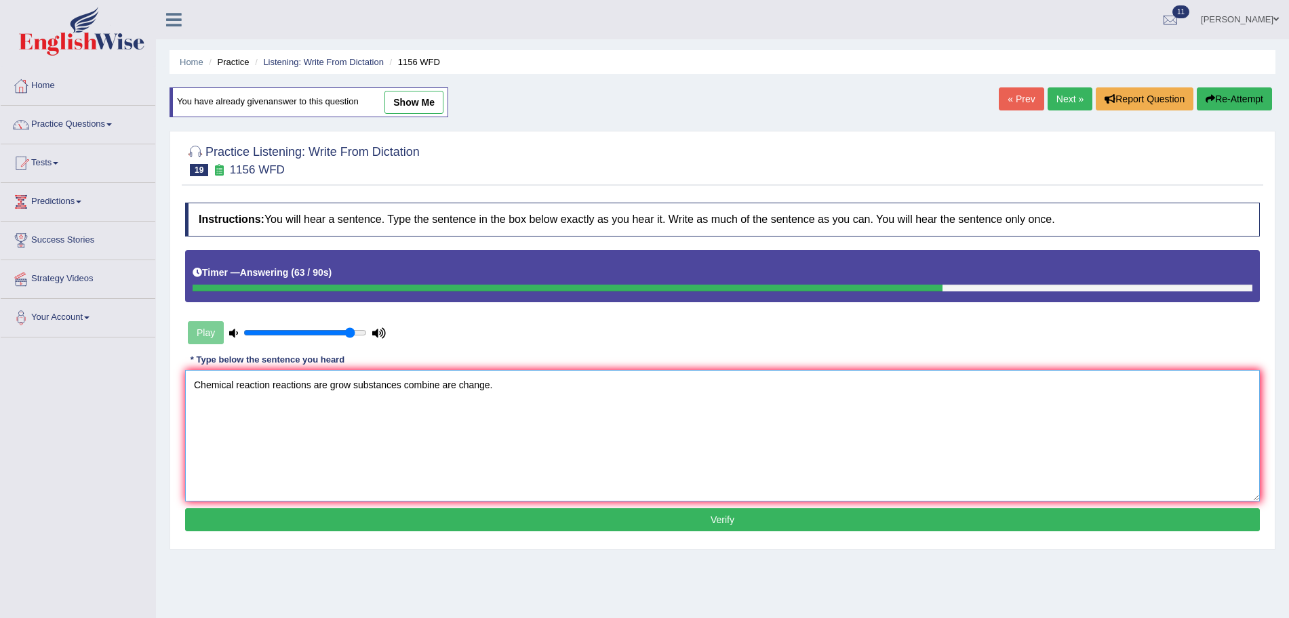
type textarea "Chemical reaction reactions are grow substances combine are change."
click at [717, 517] on button "Verify" at bounding box center [722, 519] width 1074 height 23
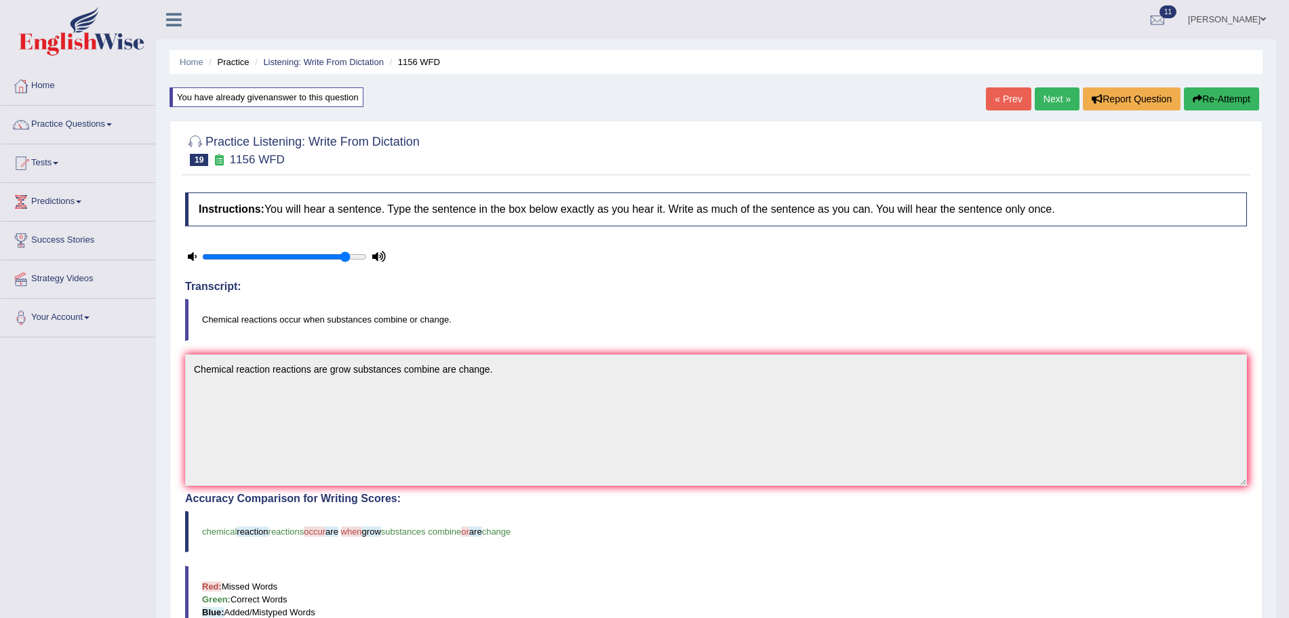
click at [1068, 101] on link "Next »" at bounding box center [1056, 98] width 45 height 23
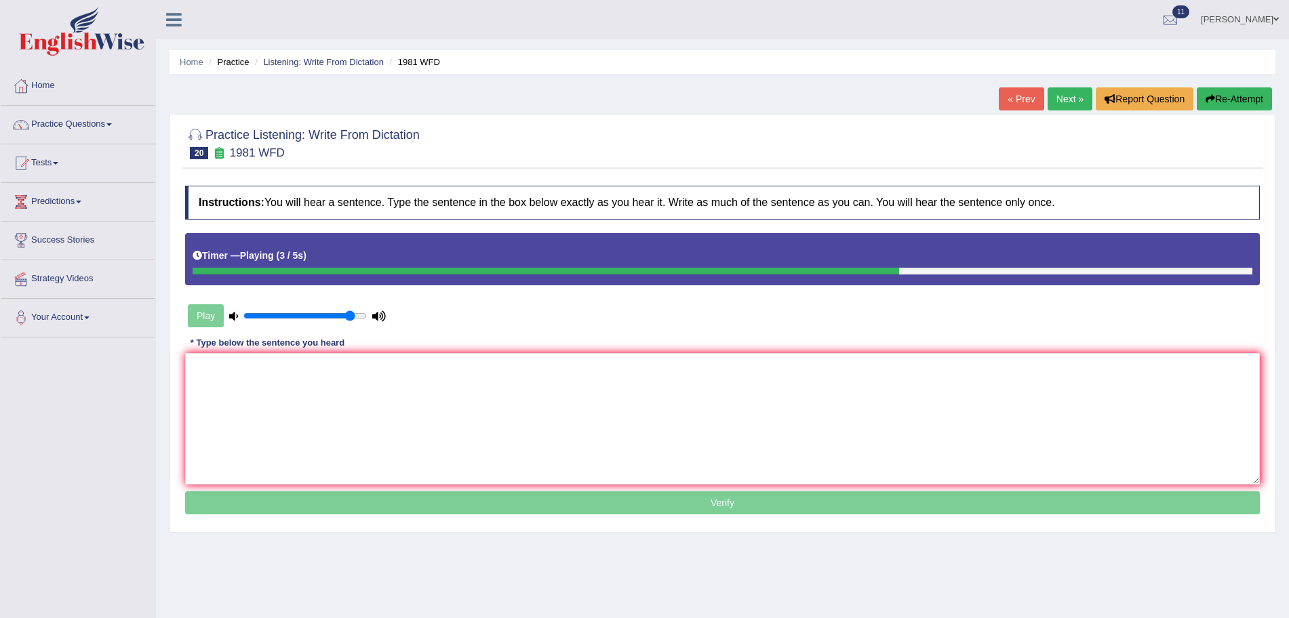
click at [1232, 98] on button "Re-Attempt" at bounding box center [1233, 98] width 75 height 23
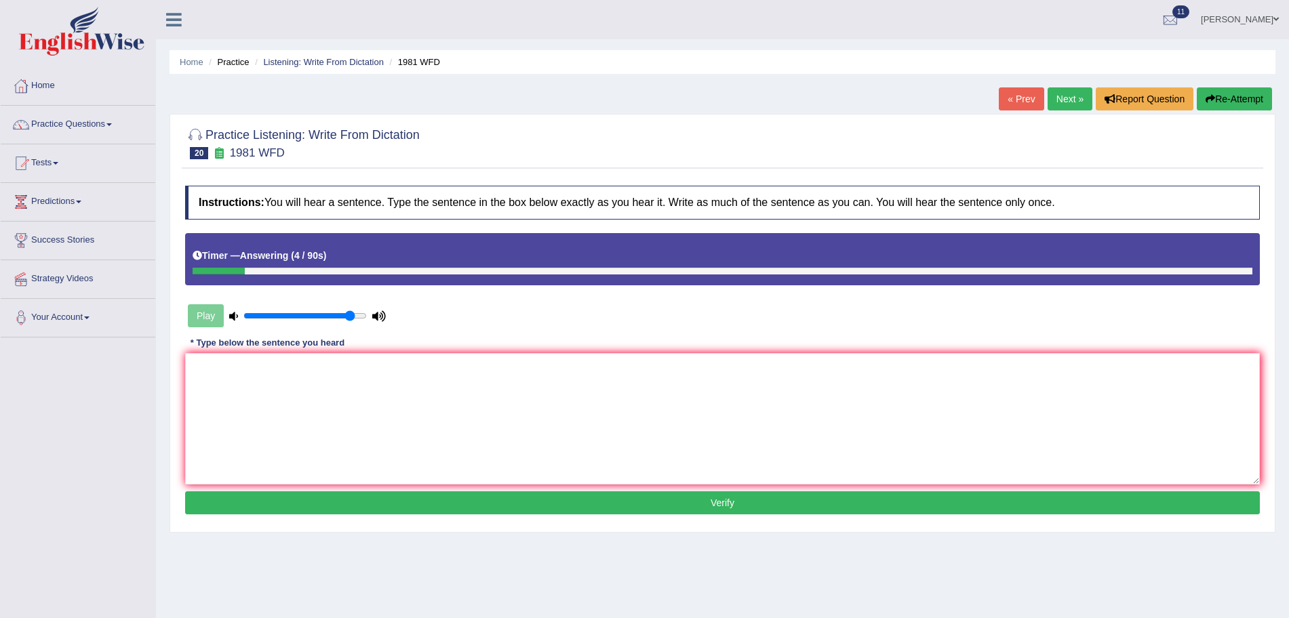
click at [1232, 98] on button "Re-Attempt" at bounding box center [1233, 98] width 75 height 23
click at [640, 411] on textarea at bounding box center [722, 419] width 1074 height 132
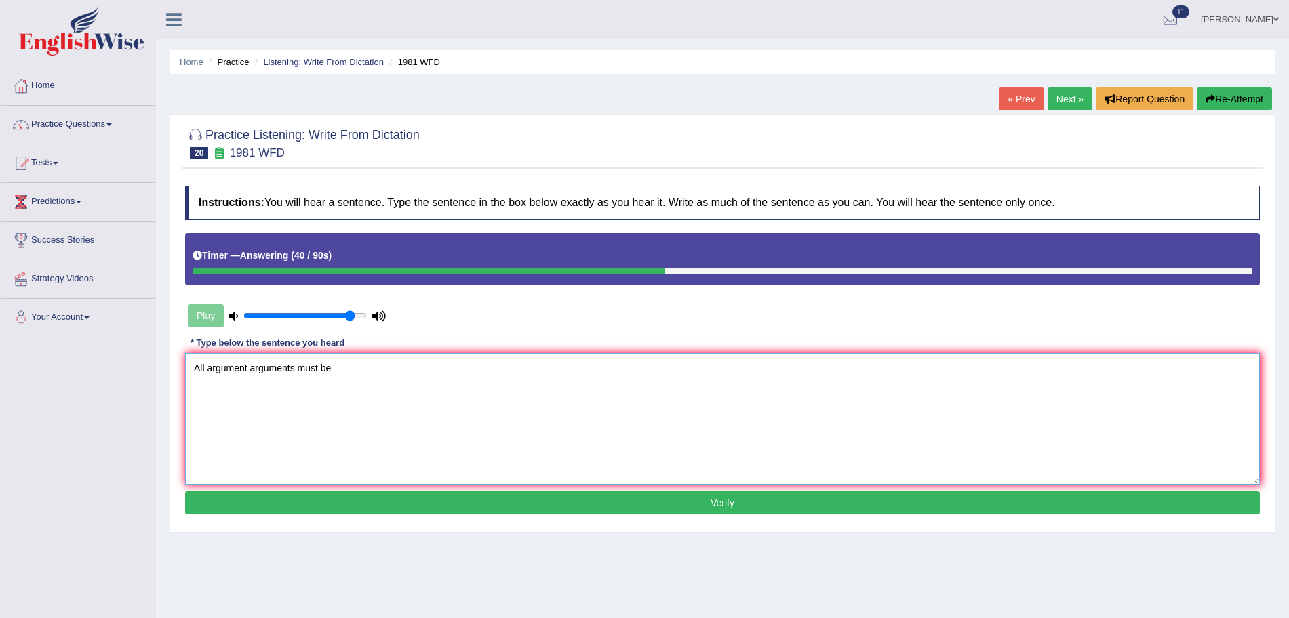
type textarea "All argument arguments must be"
click at [1233, 104] on button "Re-Attempt" at bounding box center [1233, 98] width 75 height 23
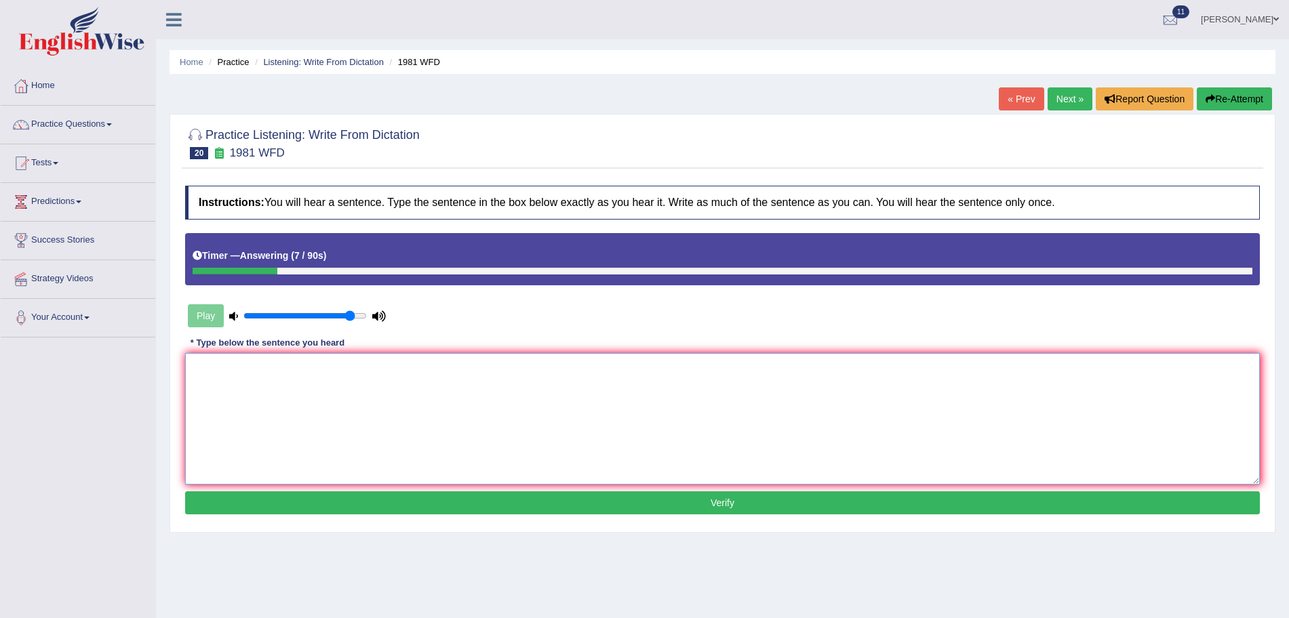
click at [795, 420] on textarea at bounding box center [722, 419] width 1074 height 132
type textarea "a"
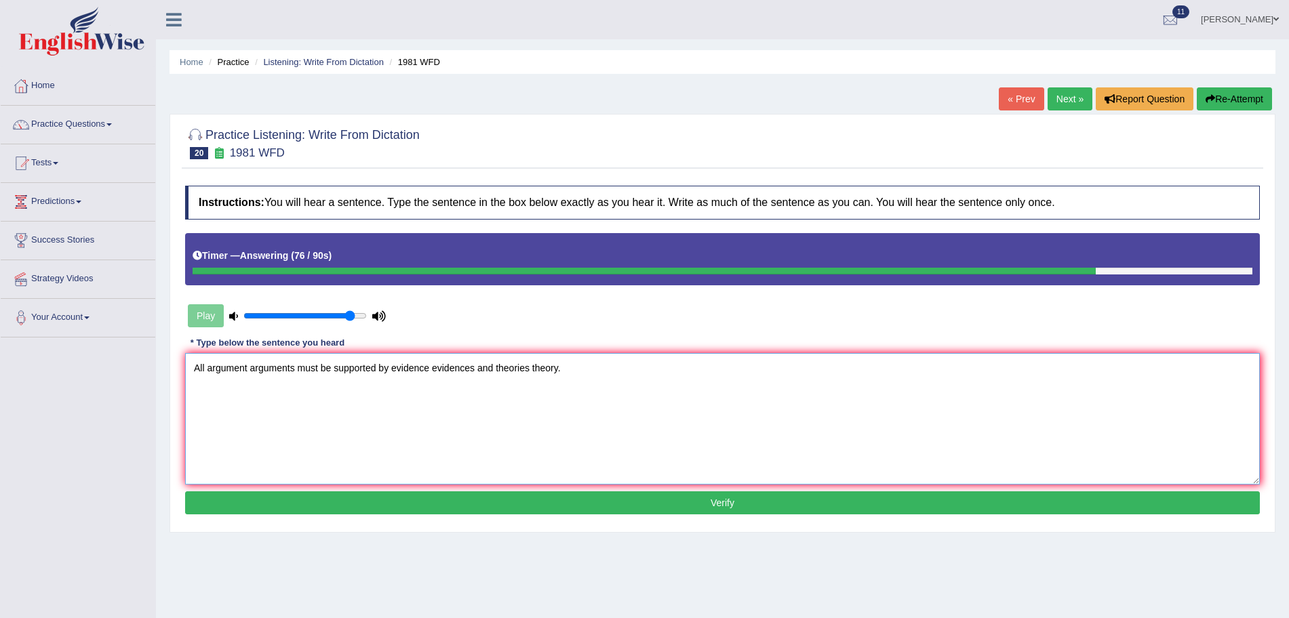
type textarea "All argument arguments must be supported by evidence evidences and theories the…"
click at [767, 508] on button "Verify" at bounding box center [722, 502] width 1074 height 23
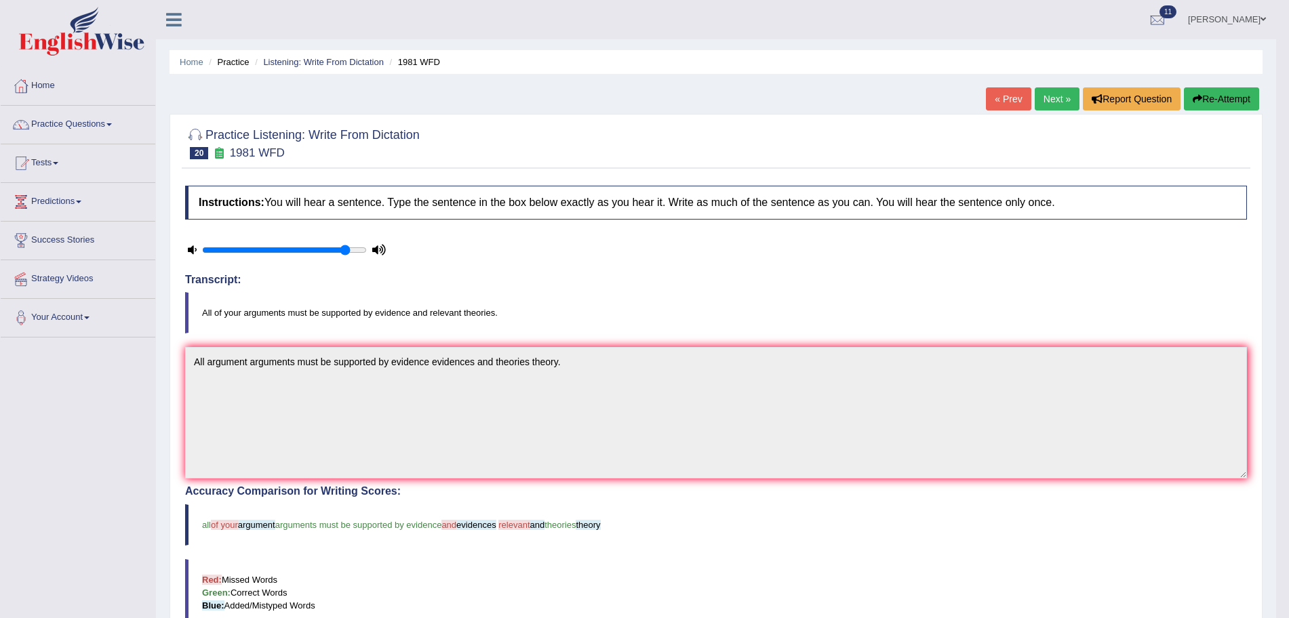
click at [1068, 100] on link "Next »" at bounding box center [1056, 98] width 45 height 23
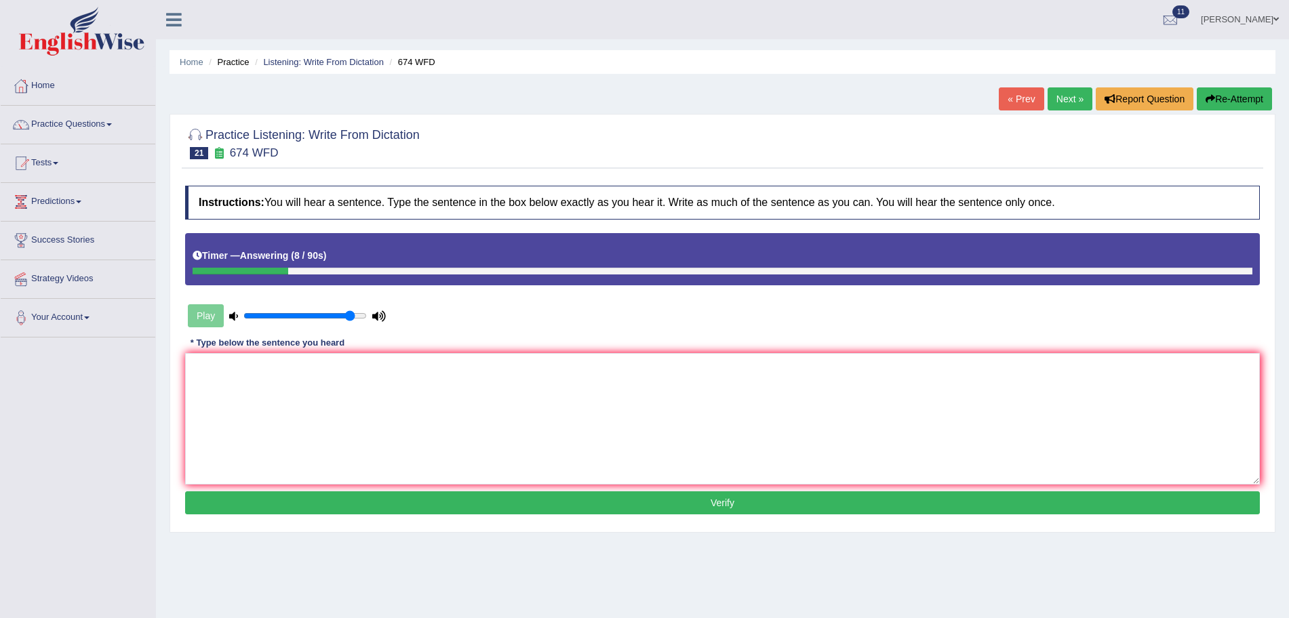
click at [1230, 90] on button "Re-Attempt" at bounding box center [1233, 98] width 75 height 23
click at [779, 386] on textarea at bounding box center [722, 419] width 1074 height 132
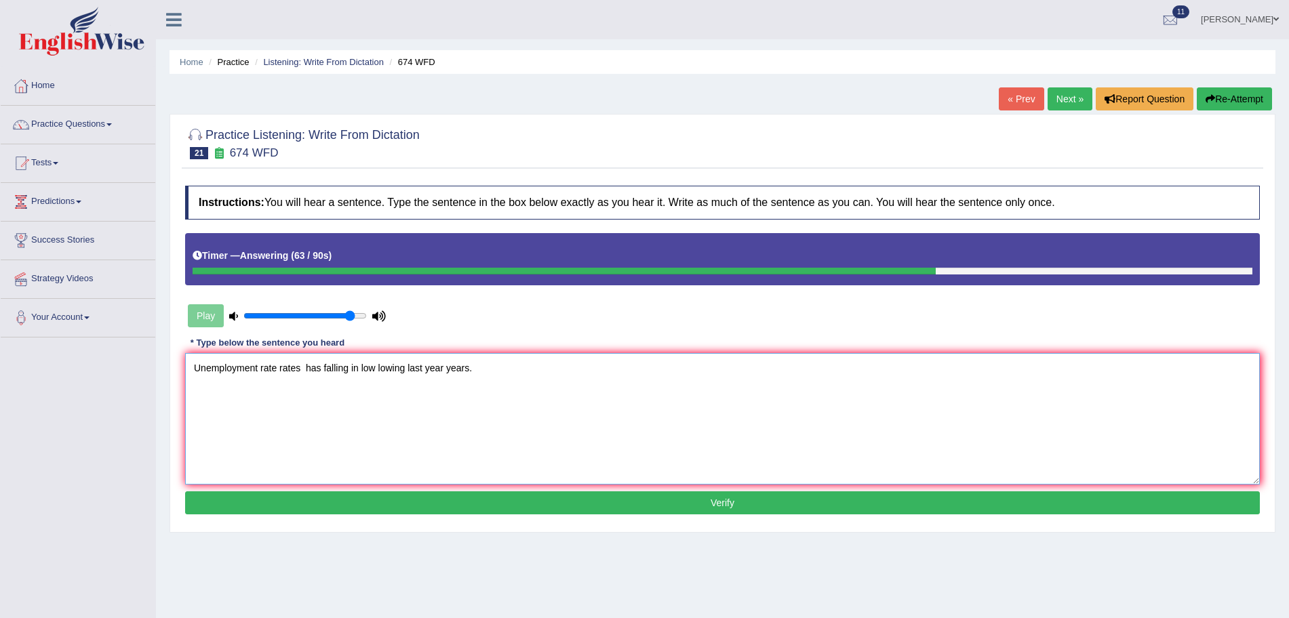
type textarea "Unemployment rate rates has falling in low lowing last year years."
click at [787, 496] on button "Verify" at bounding box center [722, 502] width 1074 height 23
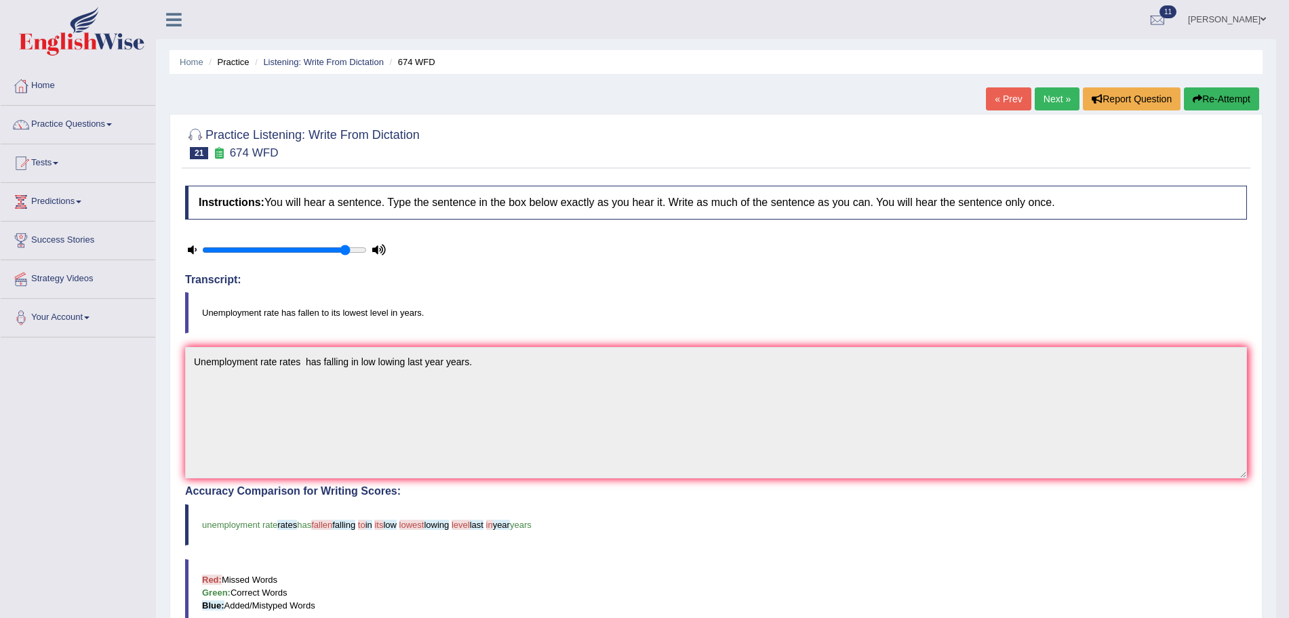
click at [1213, 99] on button "Re-Attempt" at bounding box center [1221, 98] width 75 height 23
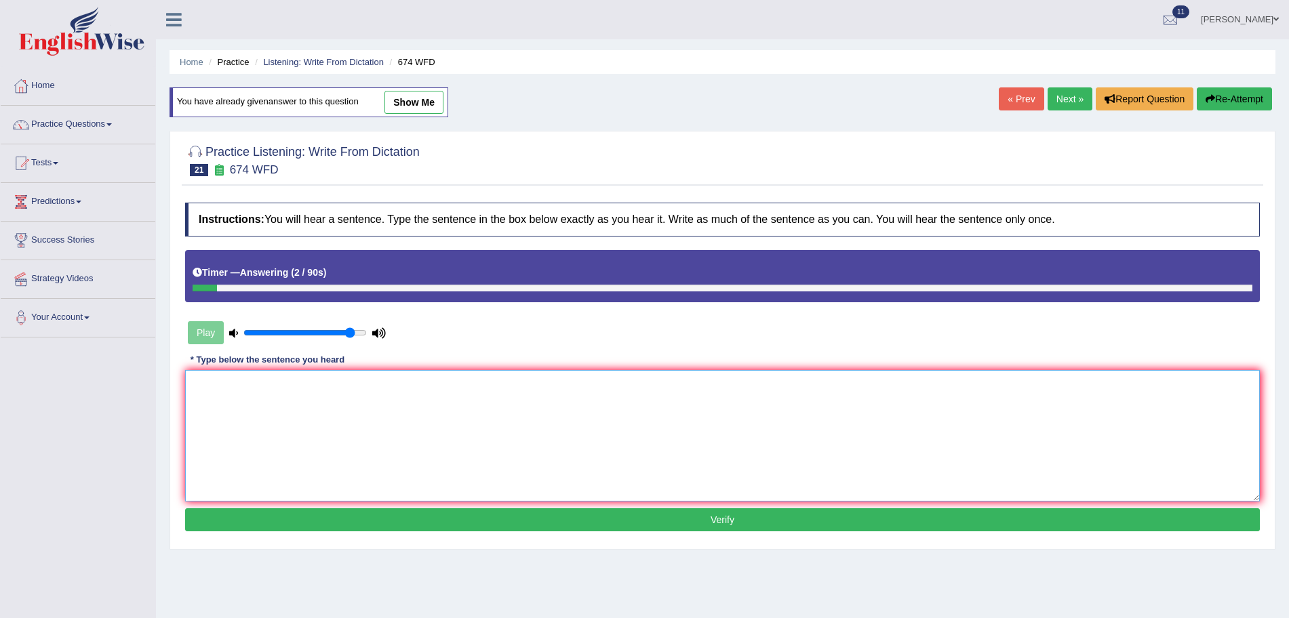
click at [751, 397] on textarea at bounding box center [722, 436] width 1074 height 132
type textarea "u"
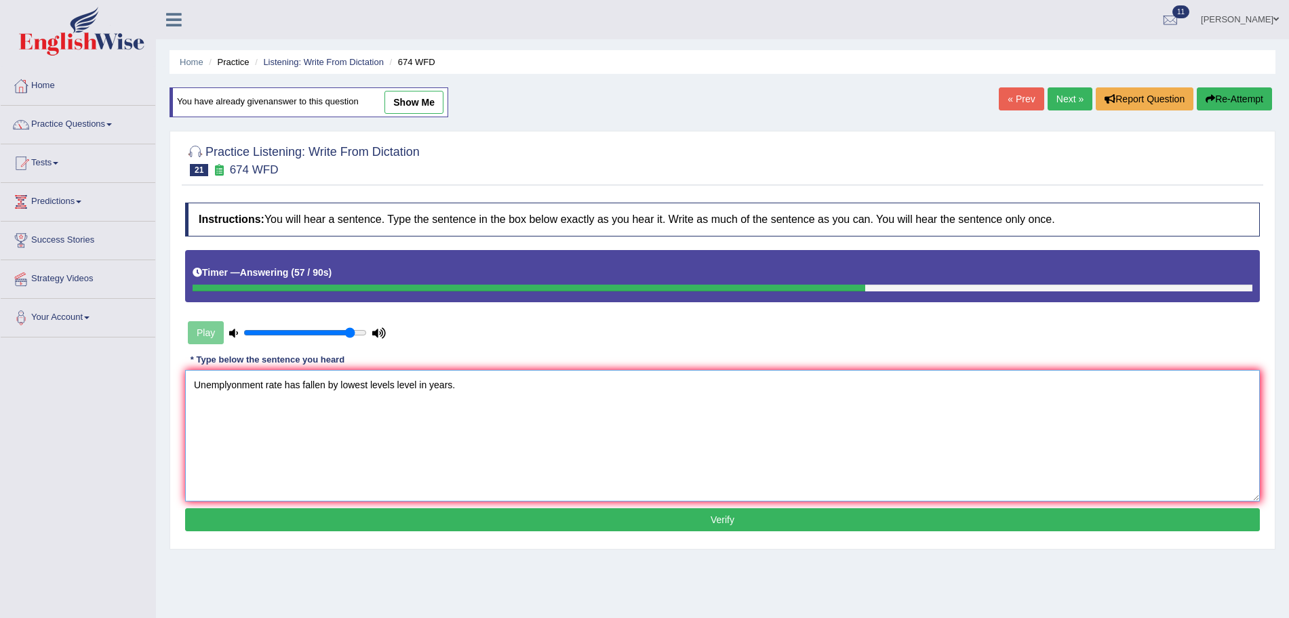
click at [739, 489] on textarea "Unemplyonment rate has fallen by lowest levels level in years." at bounding box center [722, 436] width 1074 height 132
type textarea "Unemplyonment rate has fallen by lowest levels level in years."
click at [733, 510] on button "Verify" at bounding box center [722, 519] width 1074 height 23
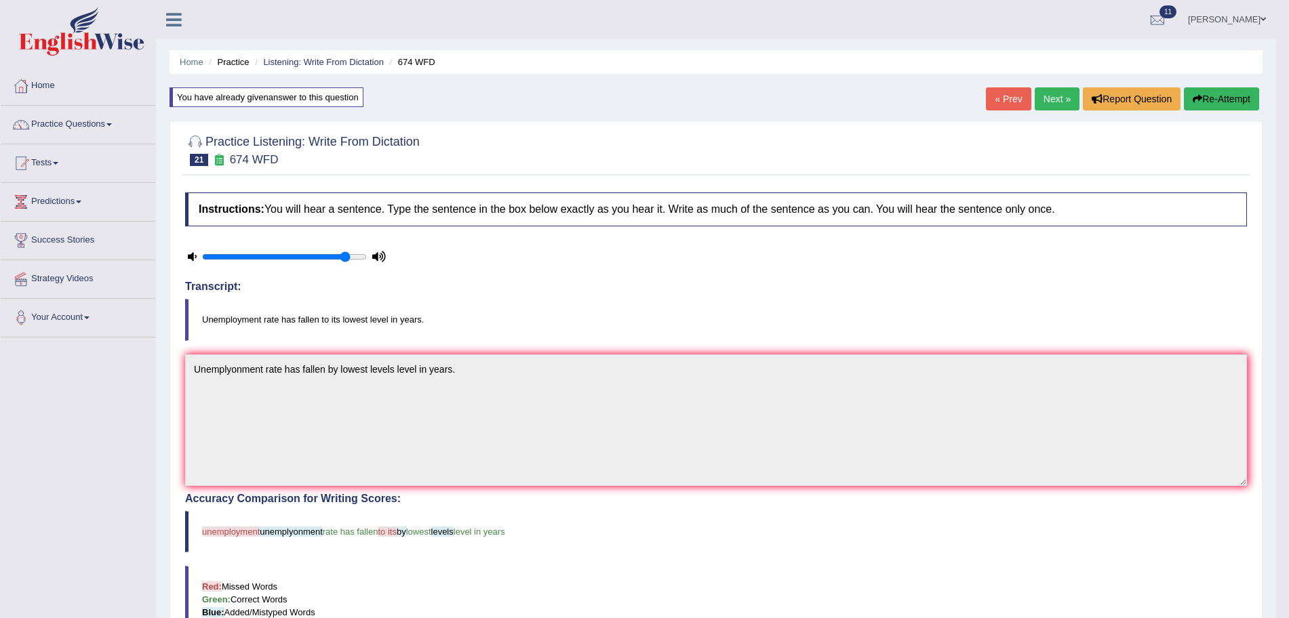
click at [1011, 89] on link "« Prev" at bounding box center [1008, 98] width 45 height 23
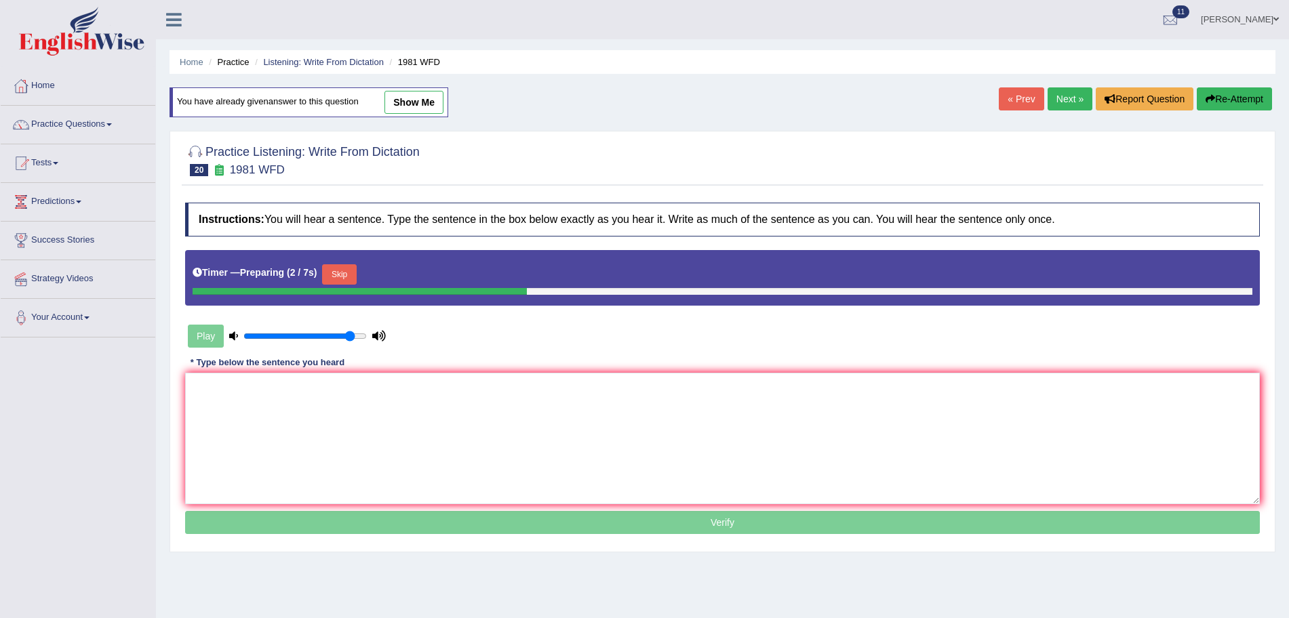
click at [427, 98] on link "show me" at bounding box center [413, 102] width 59 height 23
type textarea "All argument arguments must be supported by evidence evidences and theories the…"
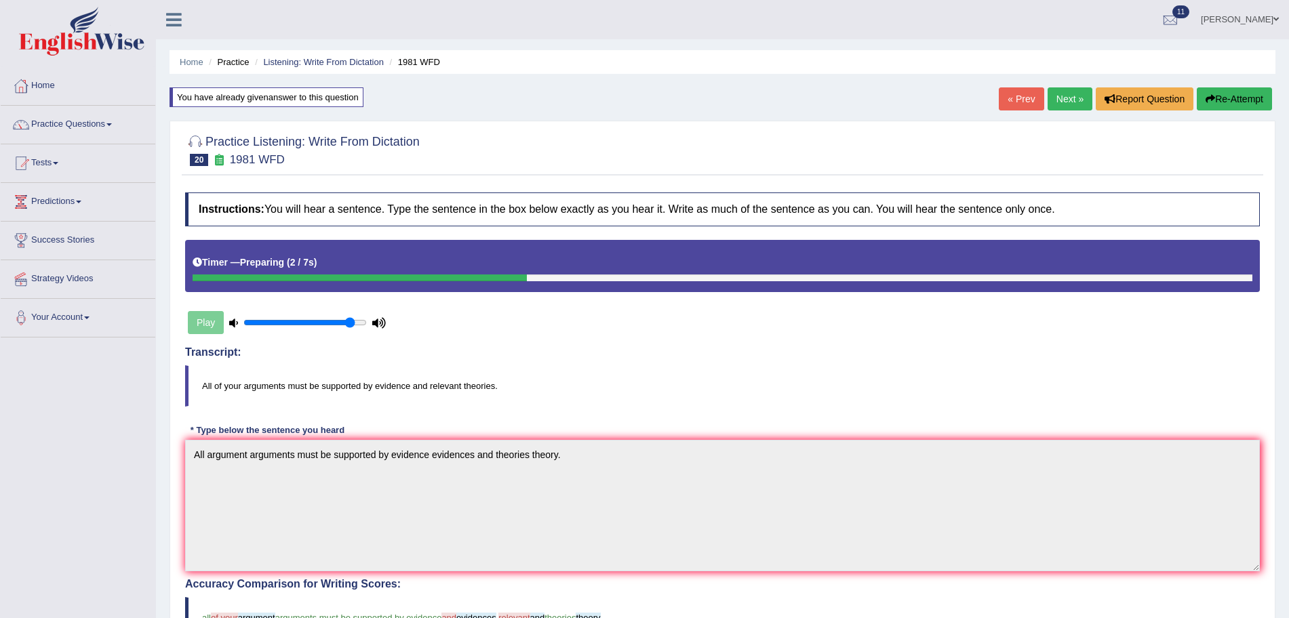
click at [1076, 87] on link "Next »" at bounding box center [1069, 98] width 45 height 23
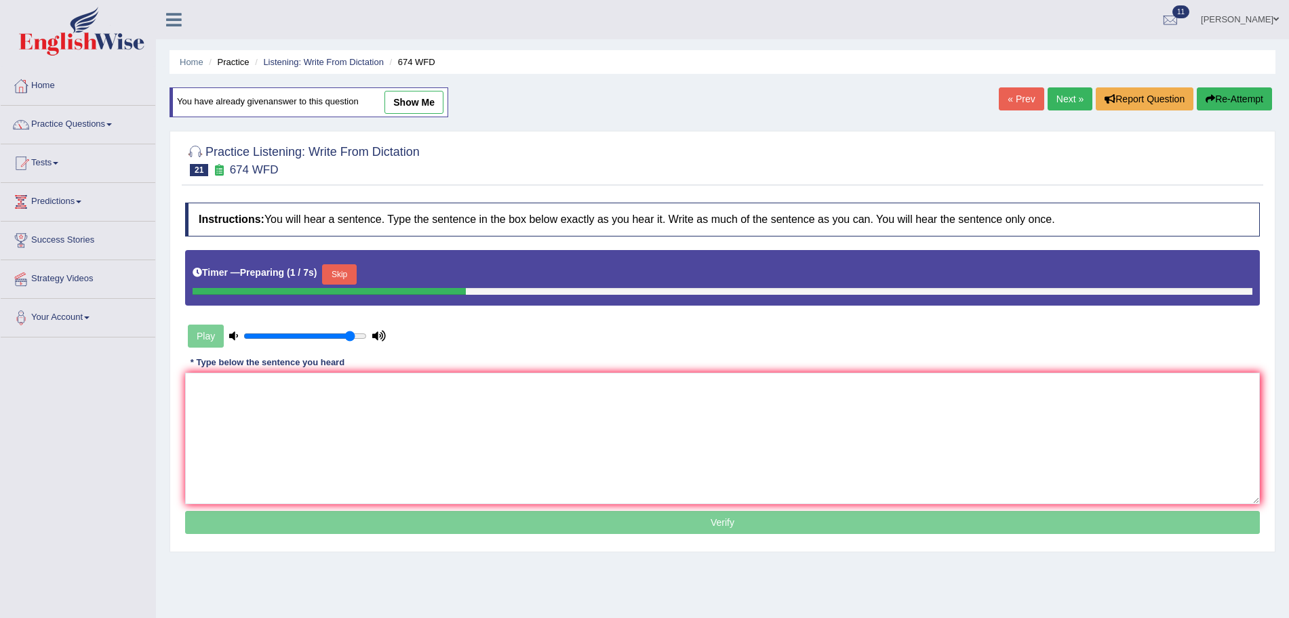
click at [1068, 95] on link "Next »" at bounding box center [1069, 98] width 45 height 23
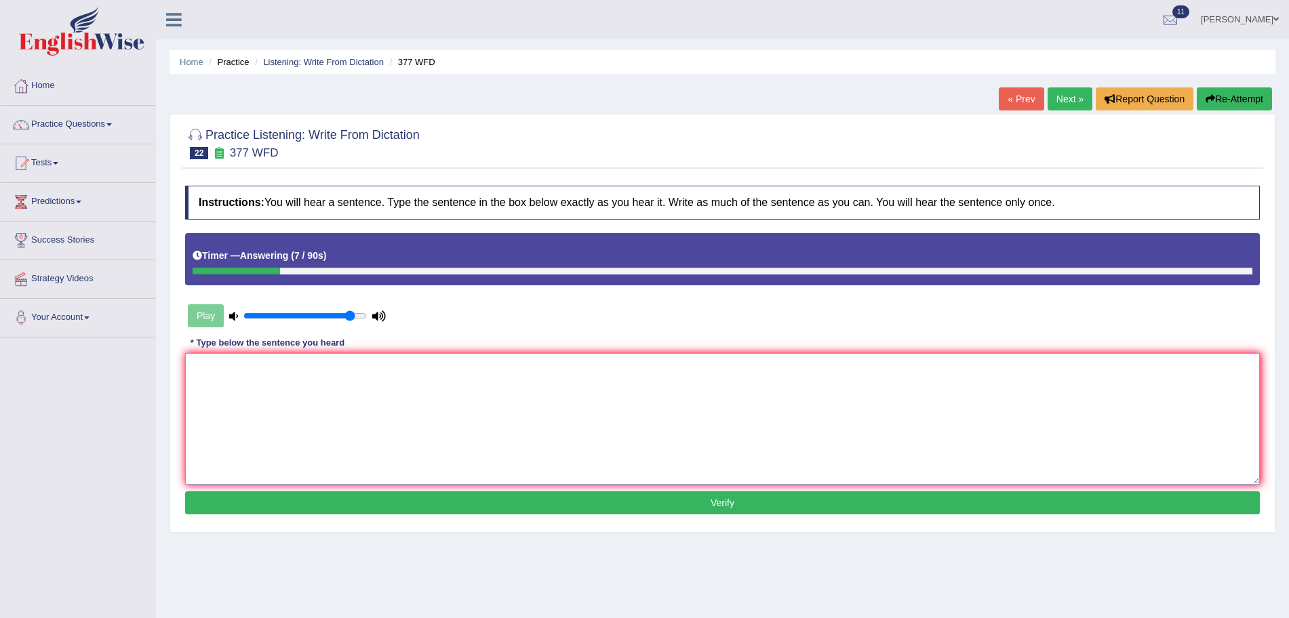
click at [620, 390] on textarea at bounding box center [722, 419] width 1074 height 132
click at [330, 365] on textarea "Today department departments" at bounding box center [722, 419] width 1074 height 132
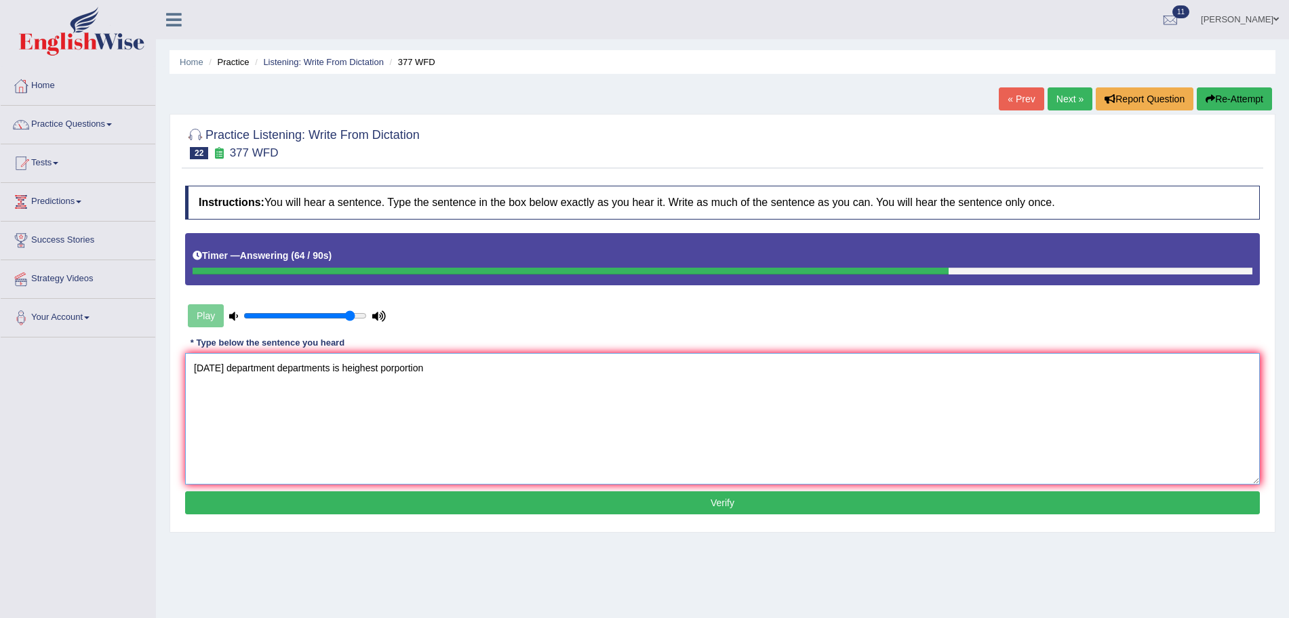
type textarea "Today department departments is heighest porportion"
click at [1262, 99] on button "Re-Attempt" at bounding box center [1233, 98] width 75 height 23
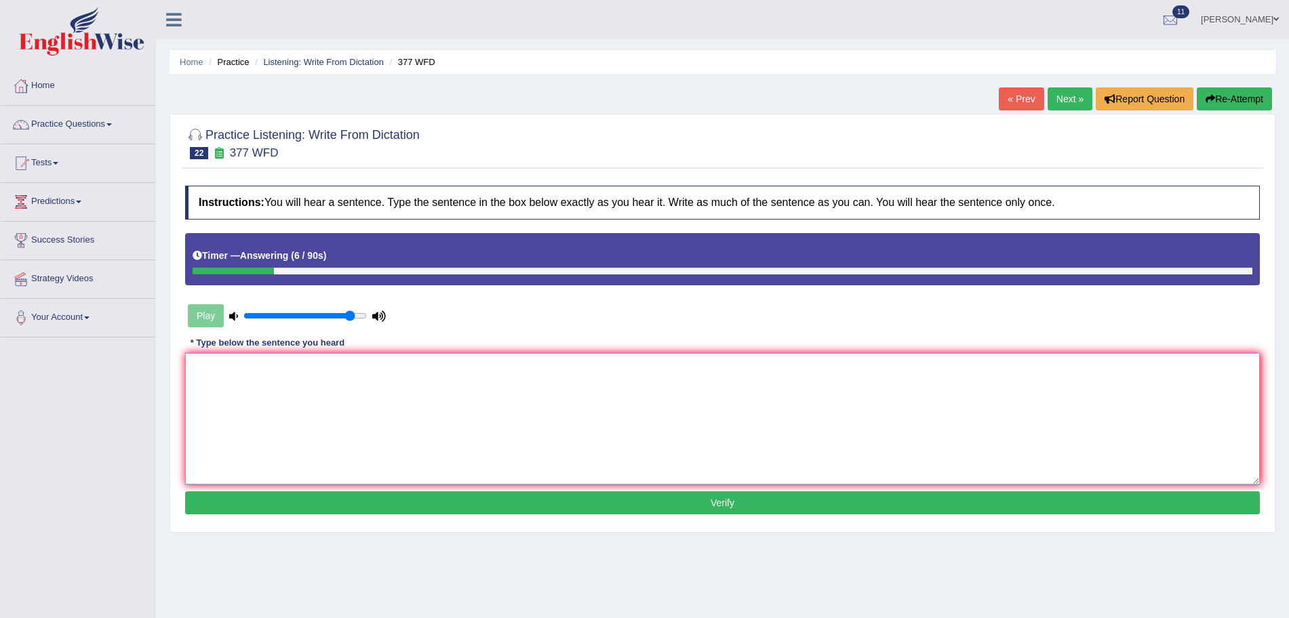
click at [792, 374] on textarea at bounding box center [722, 419] width 1074 height 132
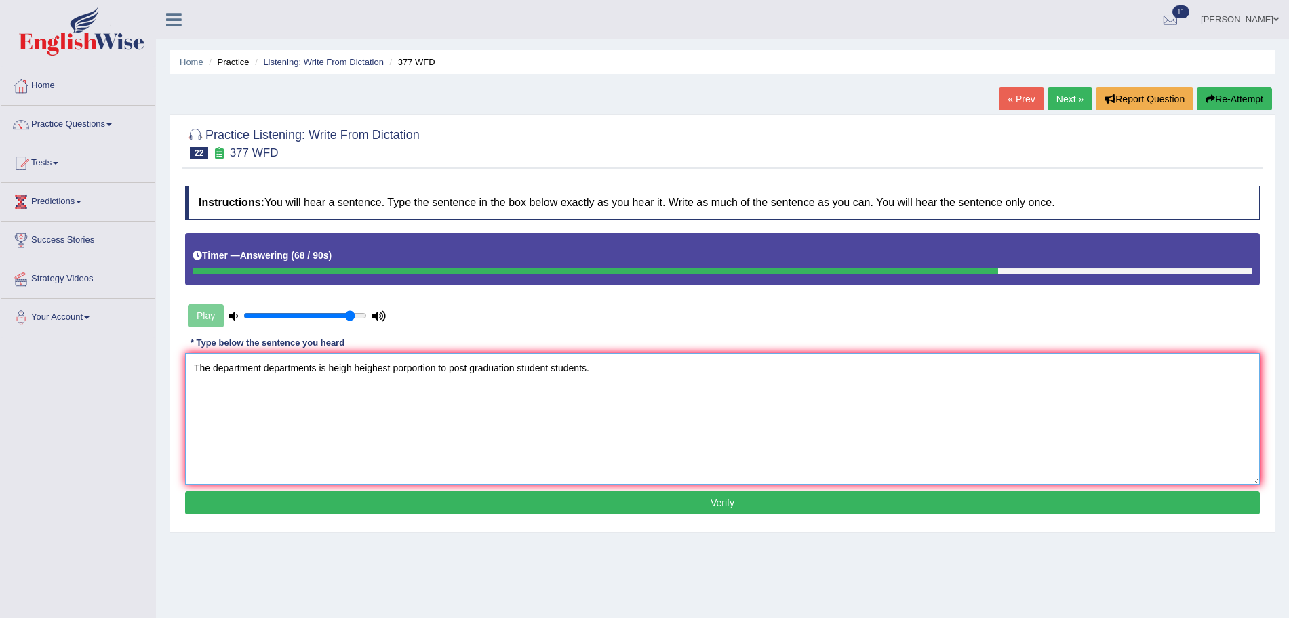
type textarea "The department departments is heigh heighest porportion to post graduation stud…"
click at [746, 501] on button "Verify" at bounding box center [722, 502] width 1074 height 23
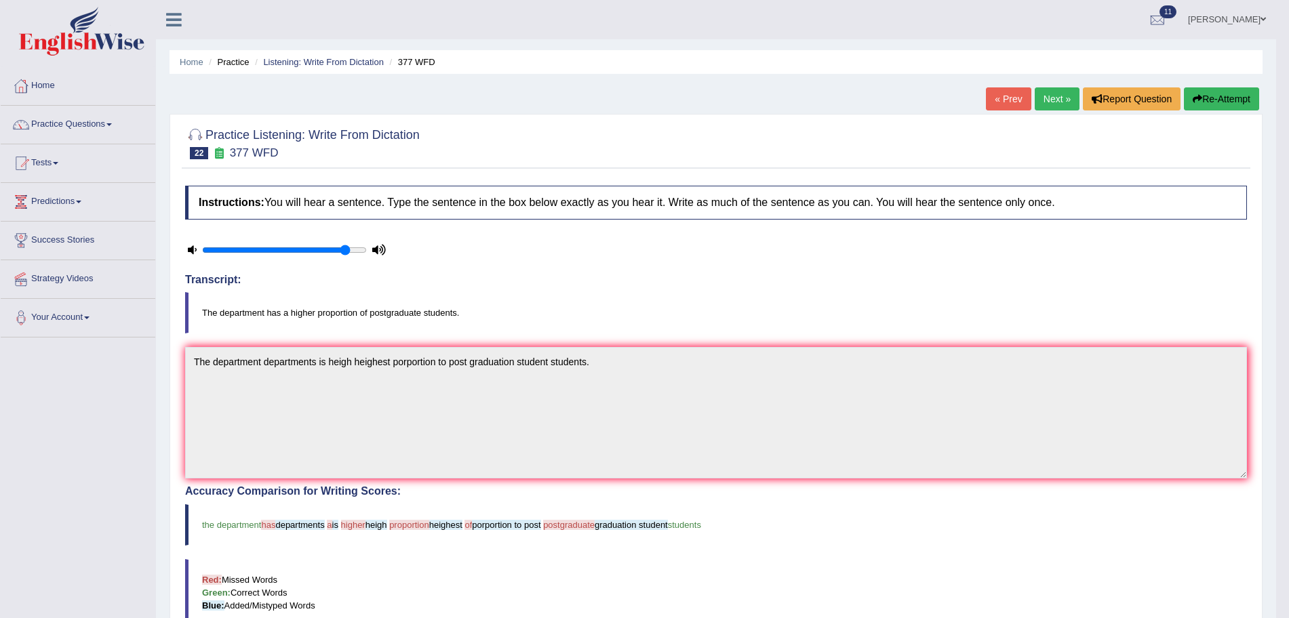
click at [1209, 108] on button "Re-Attempt" at bounding box center [1221, 98] width 75 height 23
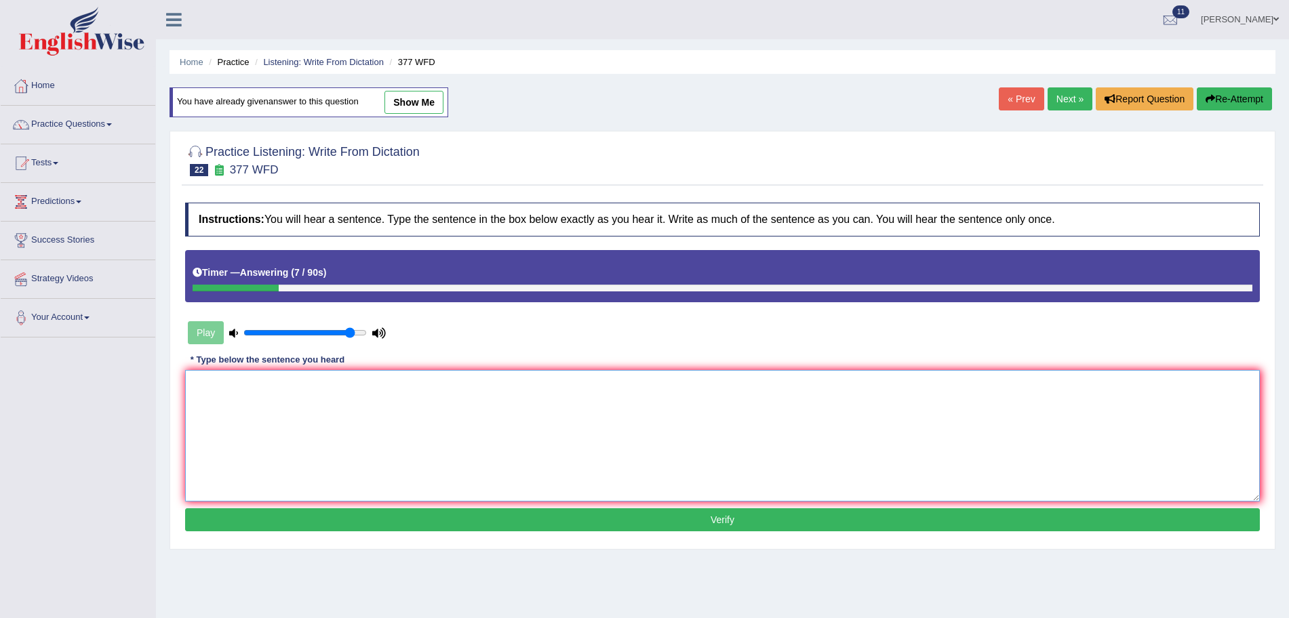
click at [770, 392] on textarea at bounding box center [722, 436] width 1074 height 132
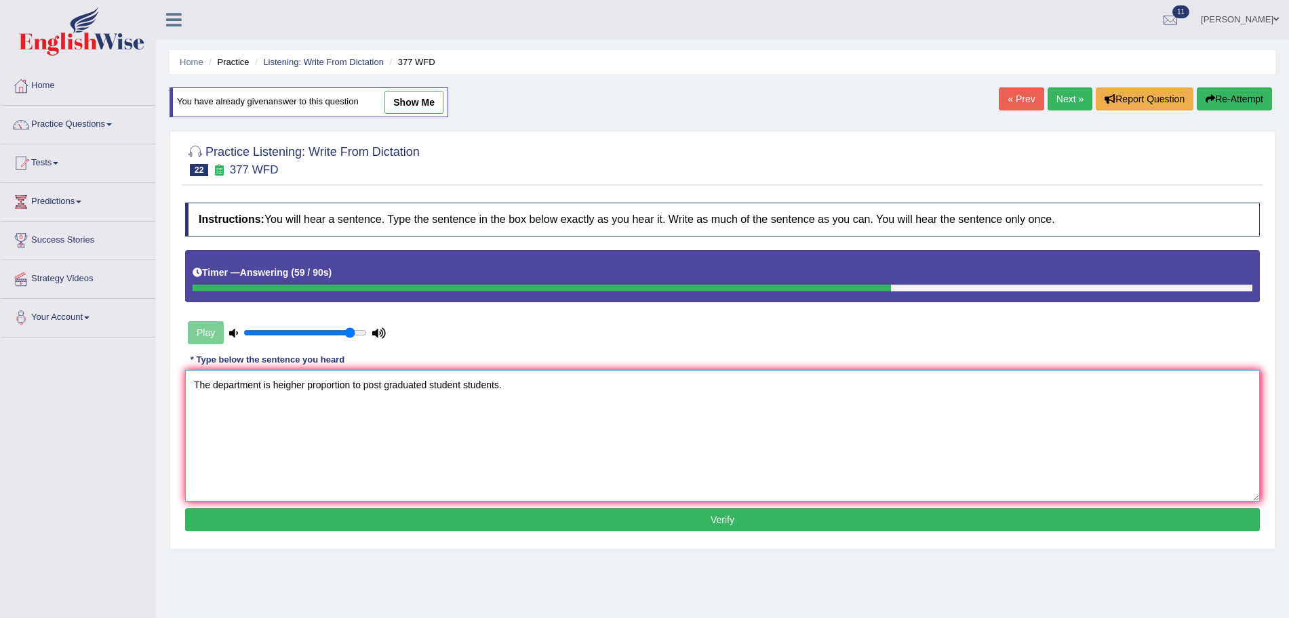
type textarea "The department is heigher proportion to post graduated student students."
click at [712, 523] on button "Verify" at bounding box center [722, 519] width 1074 height 23
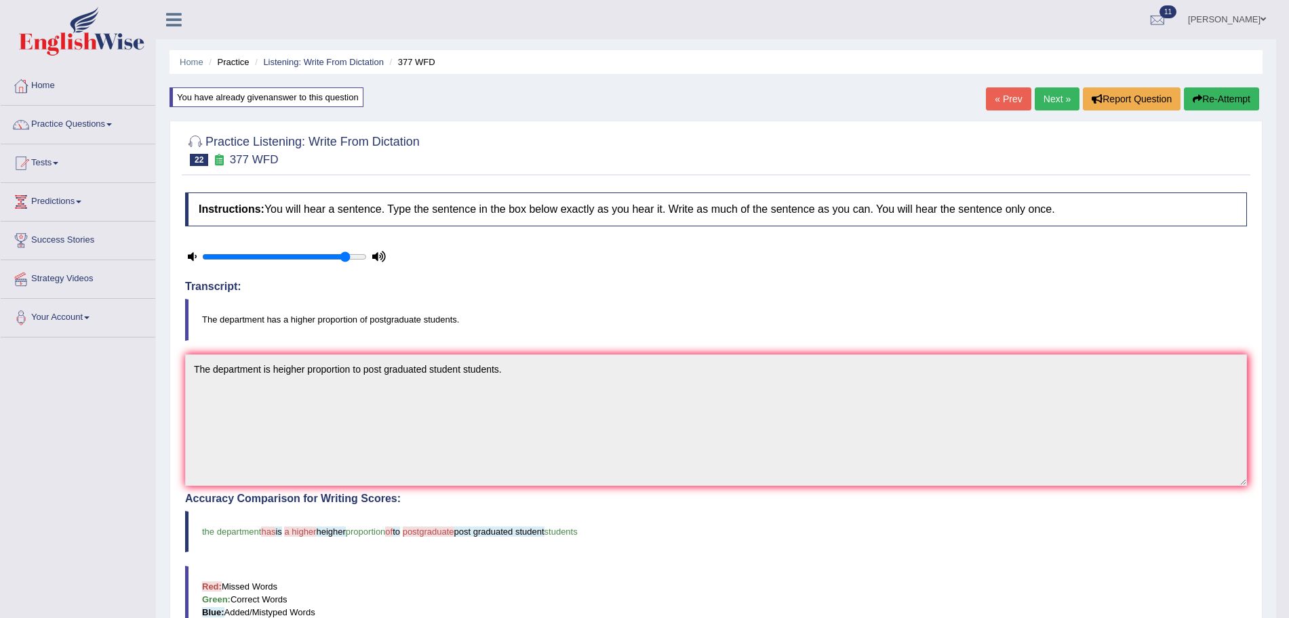
click at [1055, 93] on link "Next »" at bounding box center [1056, 98] width 45 height 23
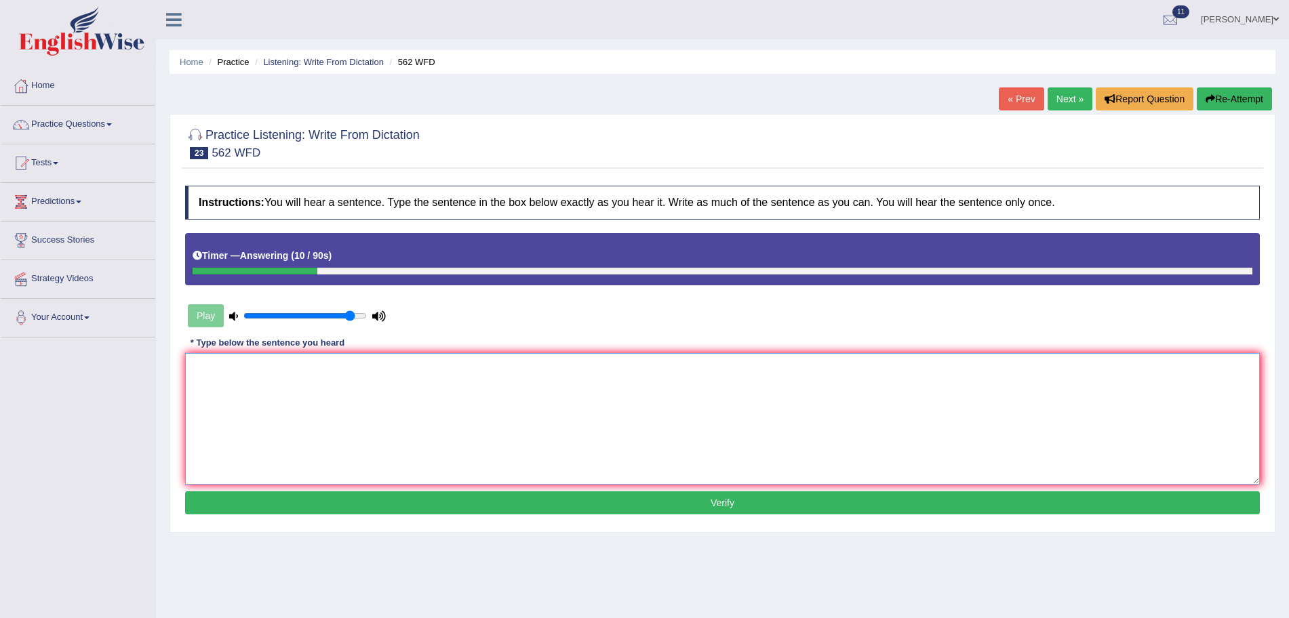
click at [803, 399] on textarea at bounding box center [722, 419] width 1074 height 132
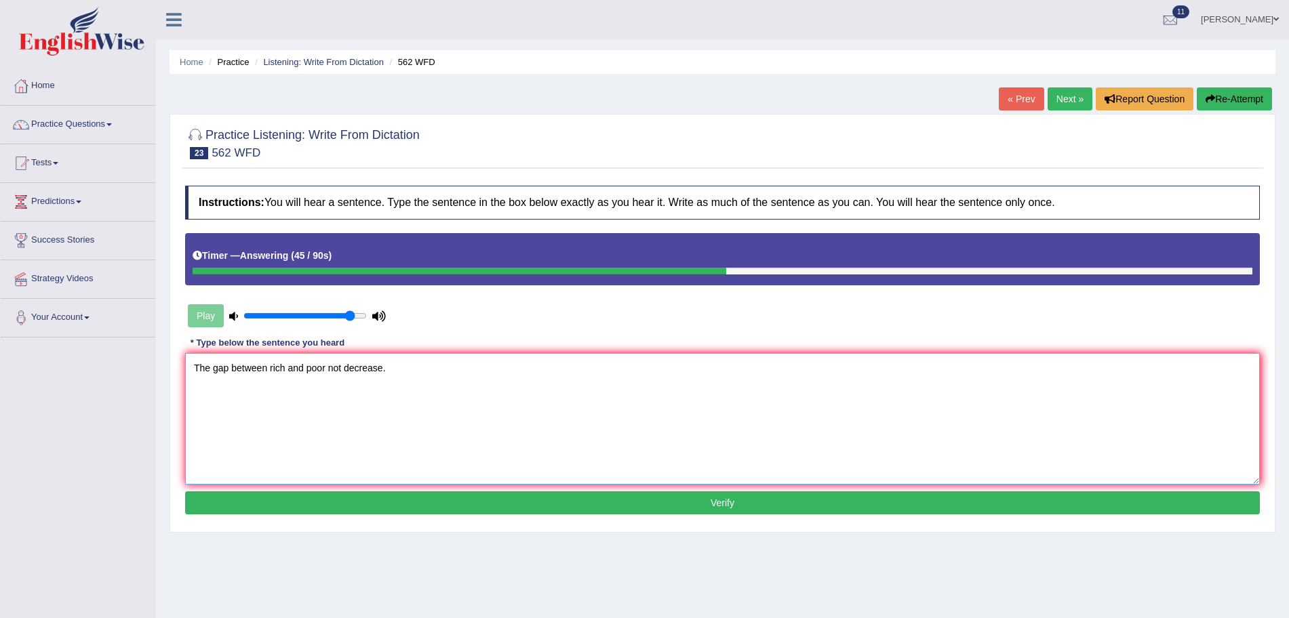
type textarea "The gap between rich and poor not decrease."
click at [769, 499] on button "Verify" at bounding box center [722, 502] width 1074 height 23
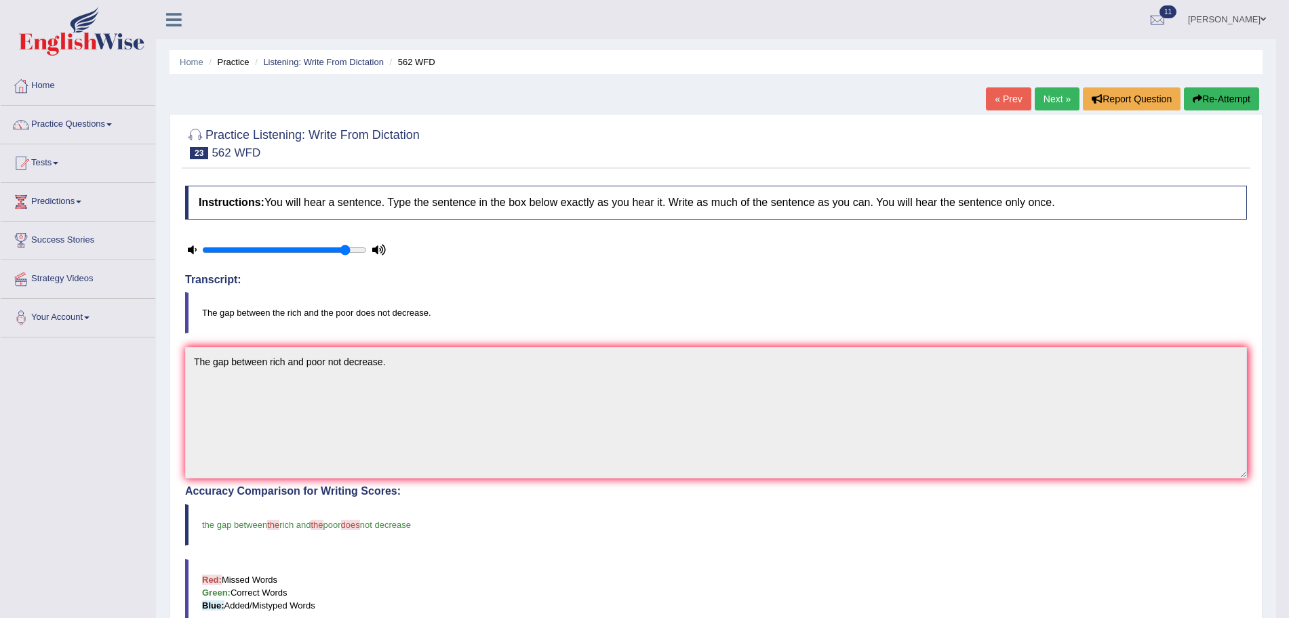
click at [1046, 94] on link "Next »" at bounding box center [1056, 98] width 45 height 23
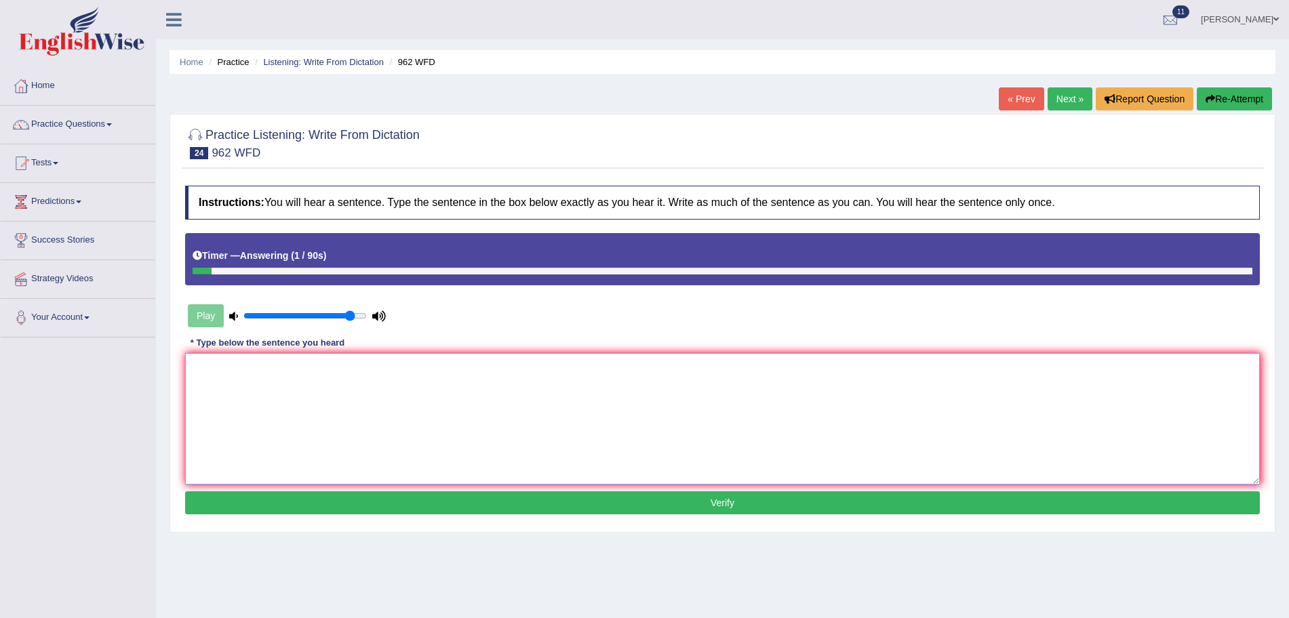
click at [683, 357] on textarea at bounding box center [722, 419] width 1074 height 132
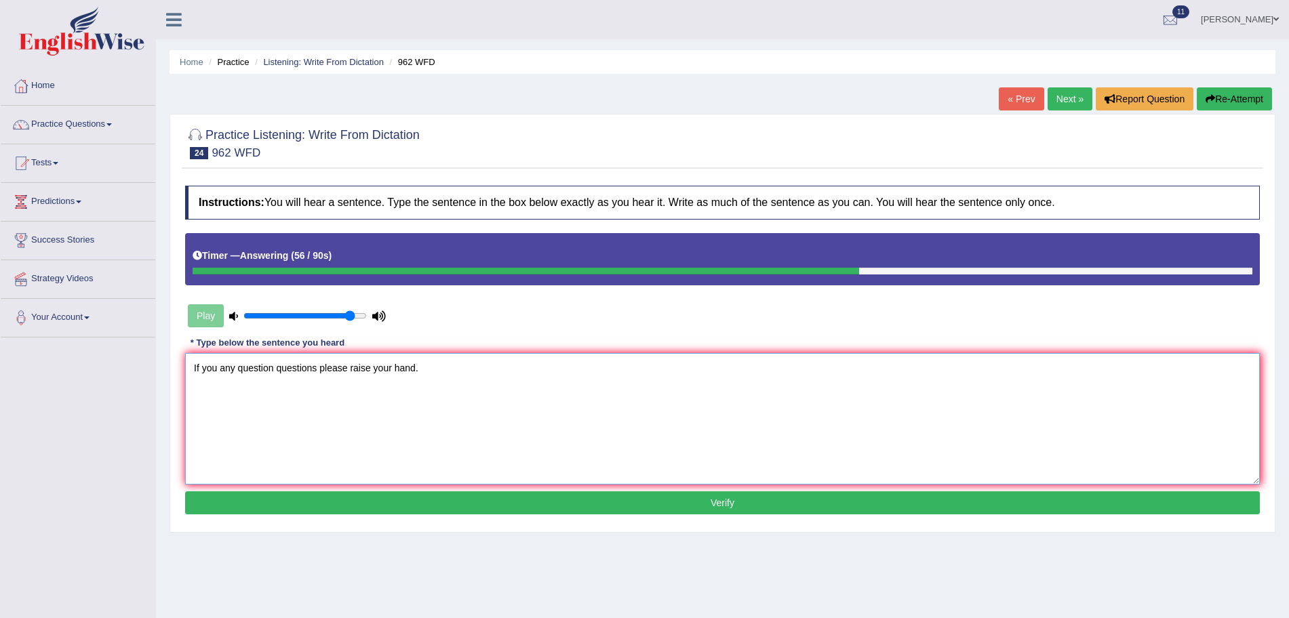
type textarea "If you any question questions please raise your hand."
click at [643, 502] on button "Verify" at bounding box center [722, 502] width 1074 height 23
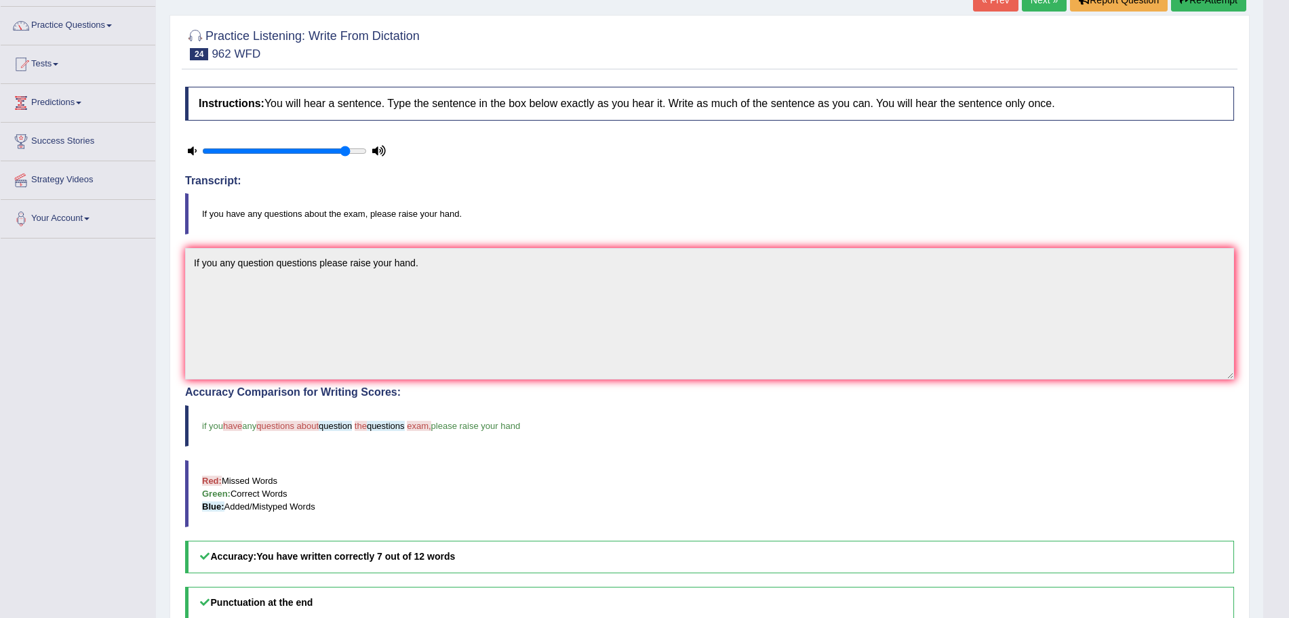
scroll to position [98, 0]
click at [1054, 7] on link "Next »" at bounding box center [1044, 0] width 45 height 23
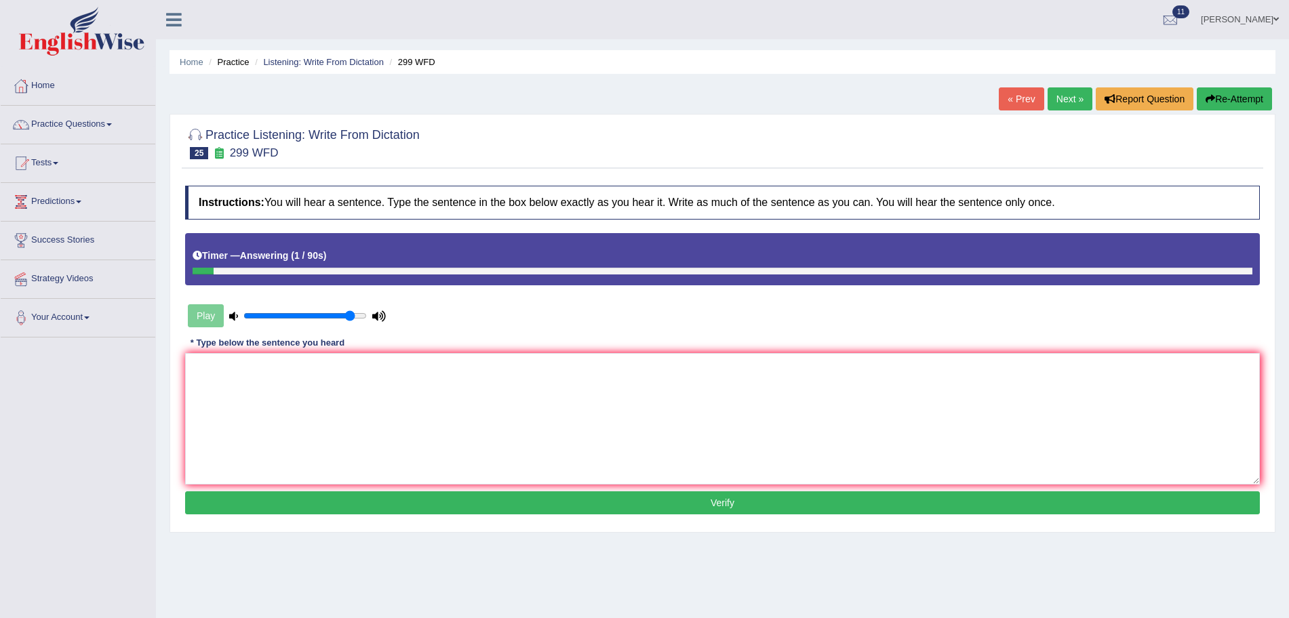
click at [1240, 109] on button "Re-Attempt" at bounding box center [1233, 98] width 75 height 23
click at [1240, 103] on button "Re-Attempt" at bounding box center [1233, 98] width 75 height 23
click at [893, 411] on textarea at bounding box center [722, 419] width 1074 height 132
type textarea "t"
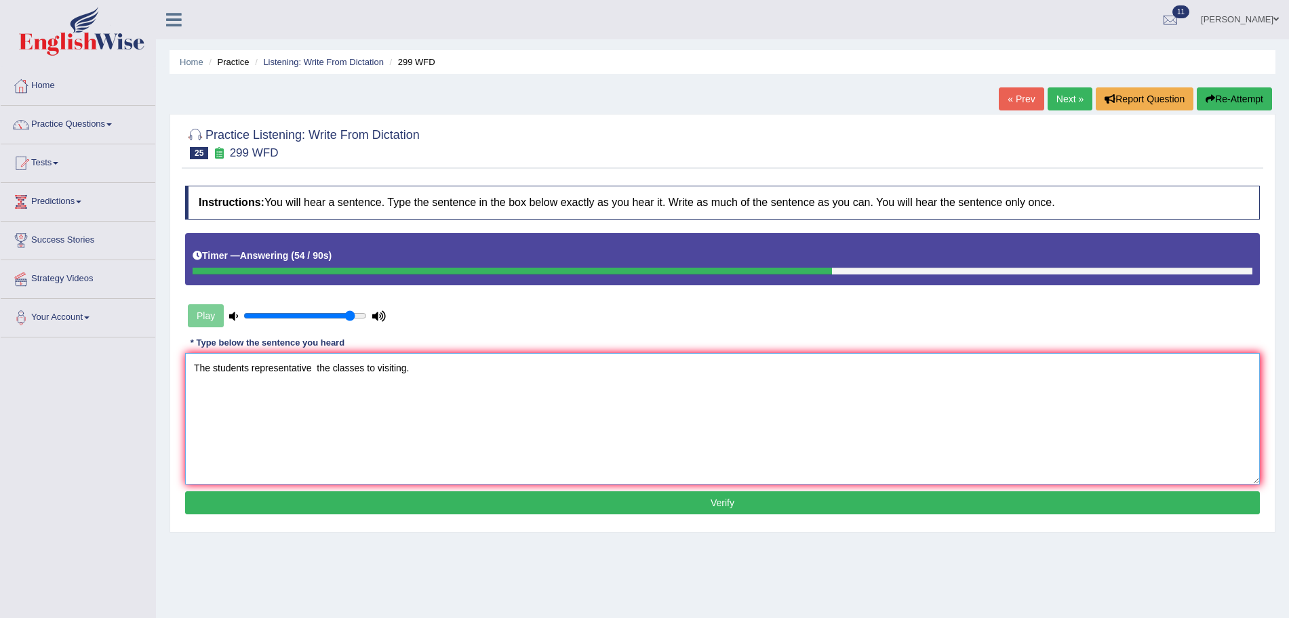
type textarea "The students representative the classes to visiting."
click at [893, 504] on button "Verify" at bounding box center [722, 502] width 1074 height 23
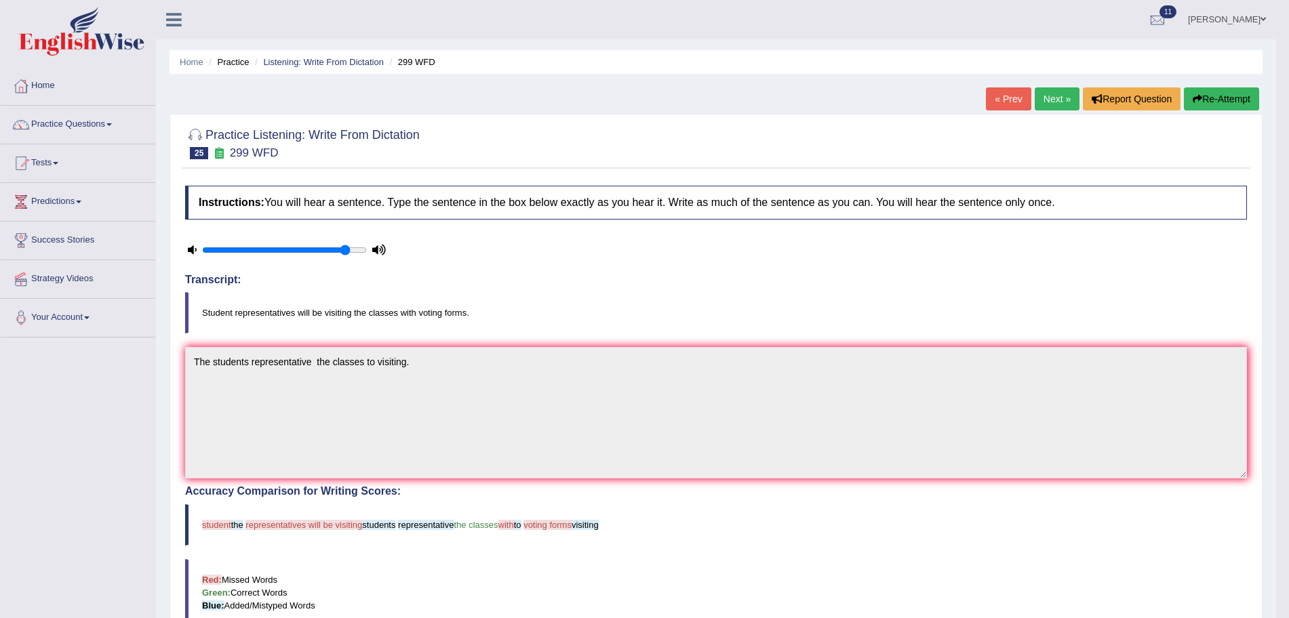
click at [1240, 99] on button "Re-Attempt" at bounding box center [1221, 98] width 75 height 23
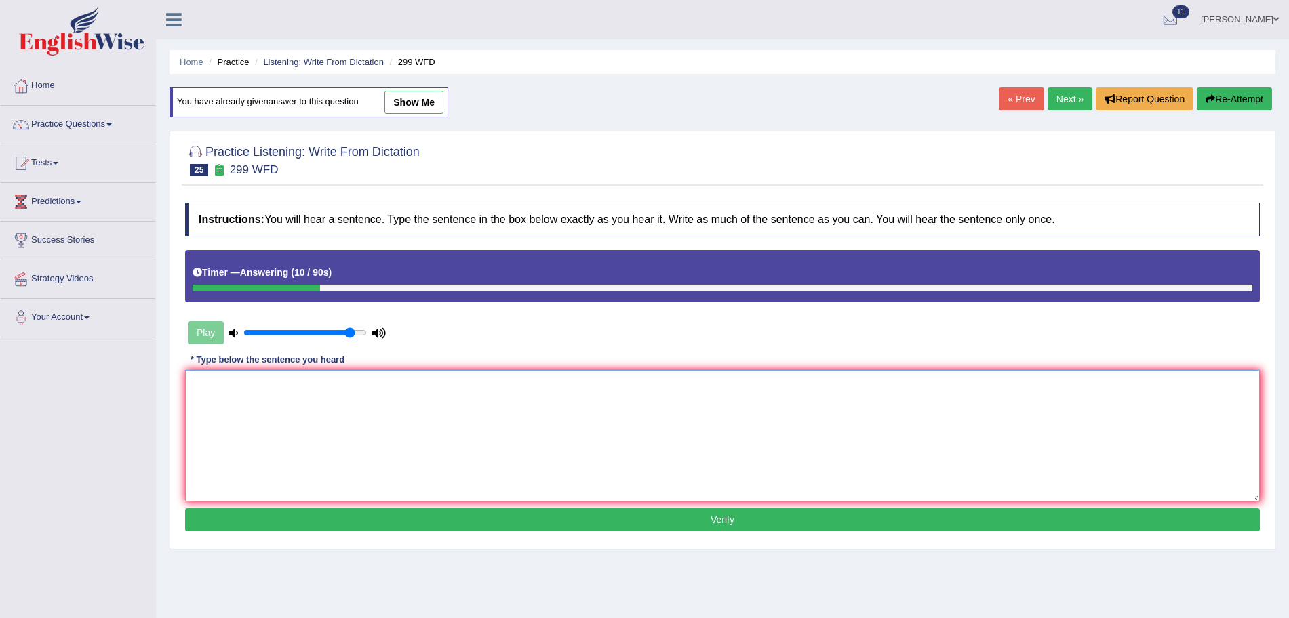
click at [788, 380] on textarea at bounding box center [722, 436] width 1074 height 132
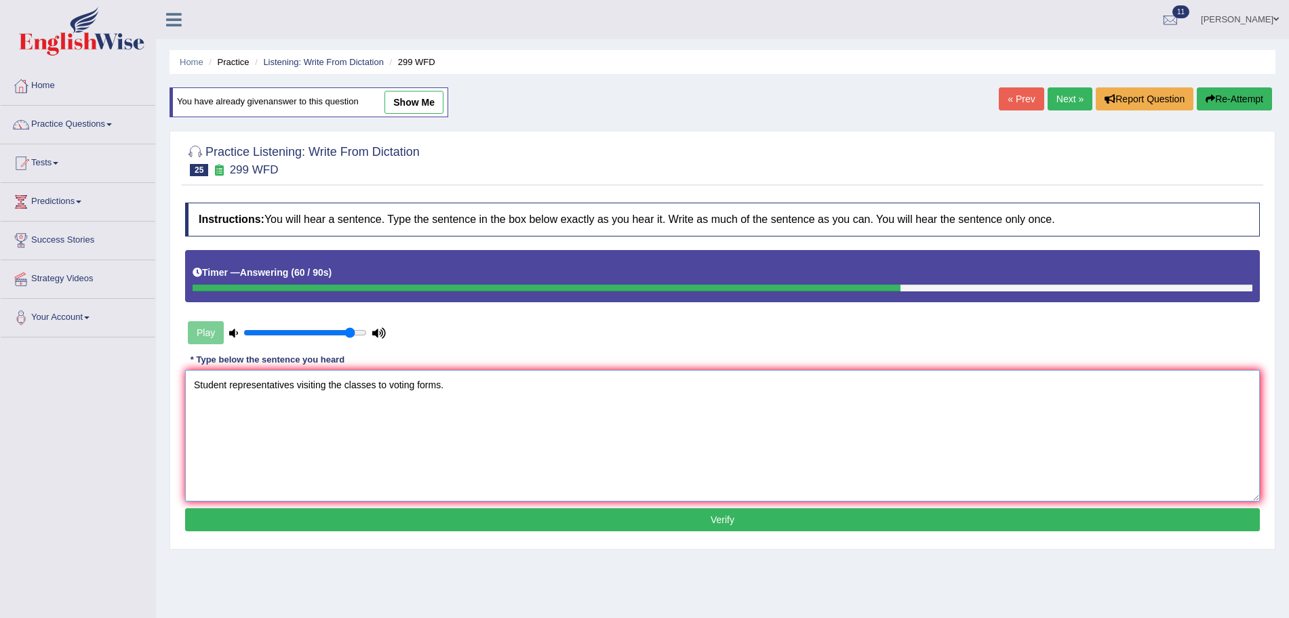
type textarea "Student representatives visiting the classes to voting forms."
click at [714, 515] on button "Verify" at bounding box center [722, 519] width 1074 height 23
